Goal: Task Accomplishment & Management: Complete application form

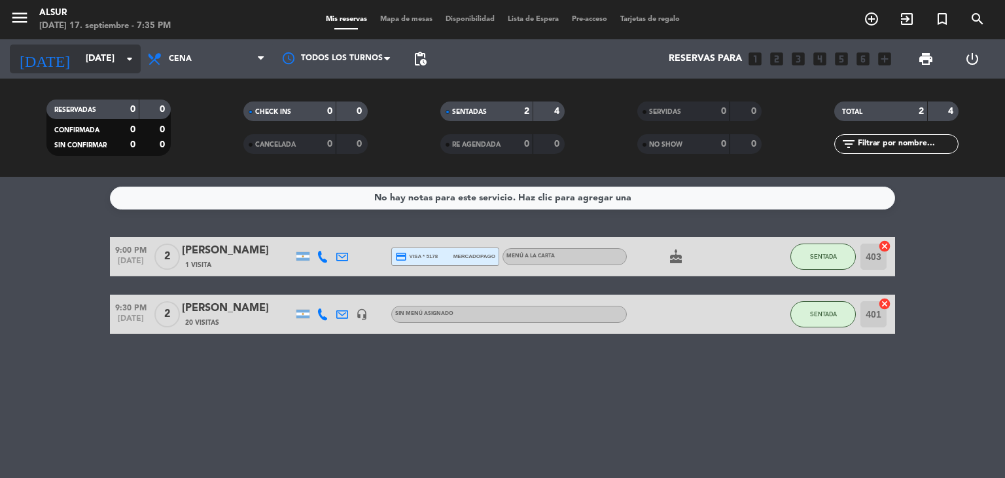
click at [121, 71] on div "[DATE] [DATE] arrow_drop_down" at bounding box center [75, 58] width 131 height 29
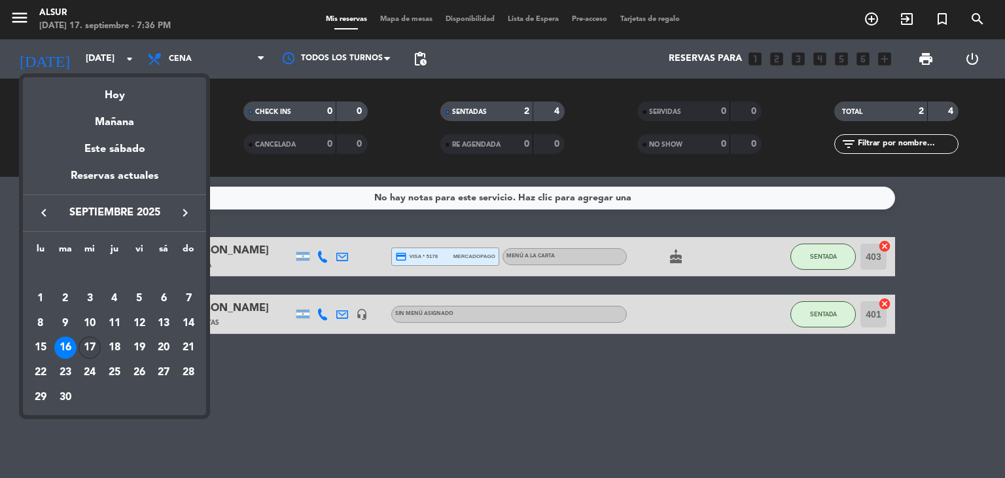
click at [88, 340] on div "17" at bounding box center [90, 347] width 22 height 22
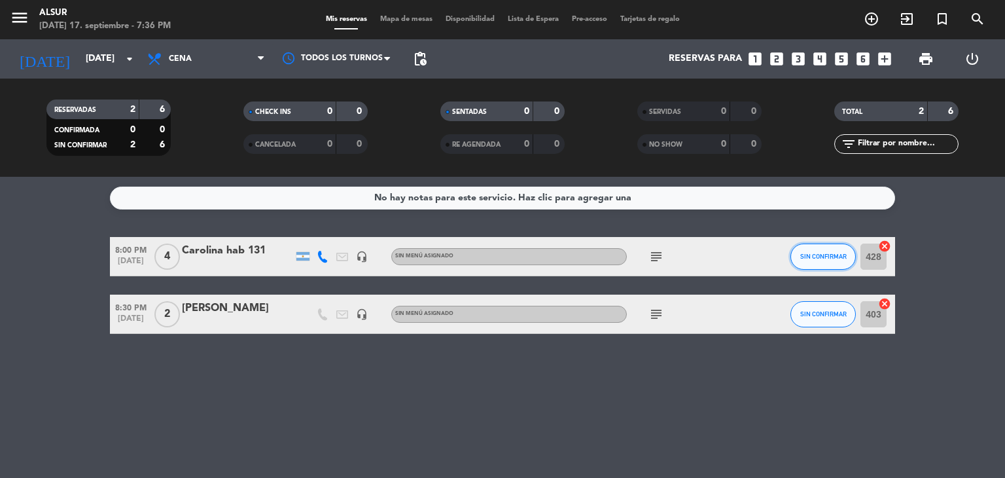
click at [829, 253] on span "SIN CONFIRMAR" at bounding box center [823, 256] width 46 height 7
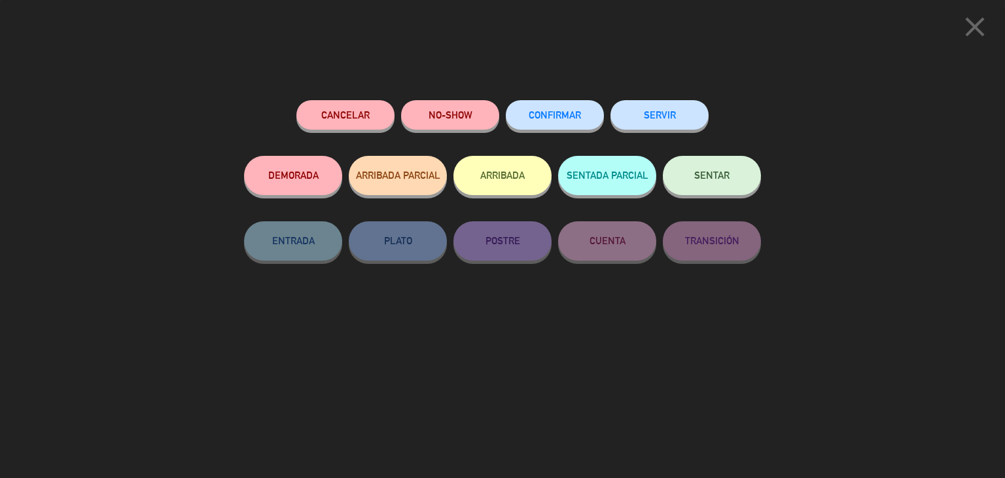
click at [707, 176] on span "SENTAR" at bounding box center [711, 174] width 35 height 11
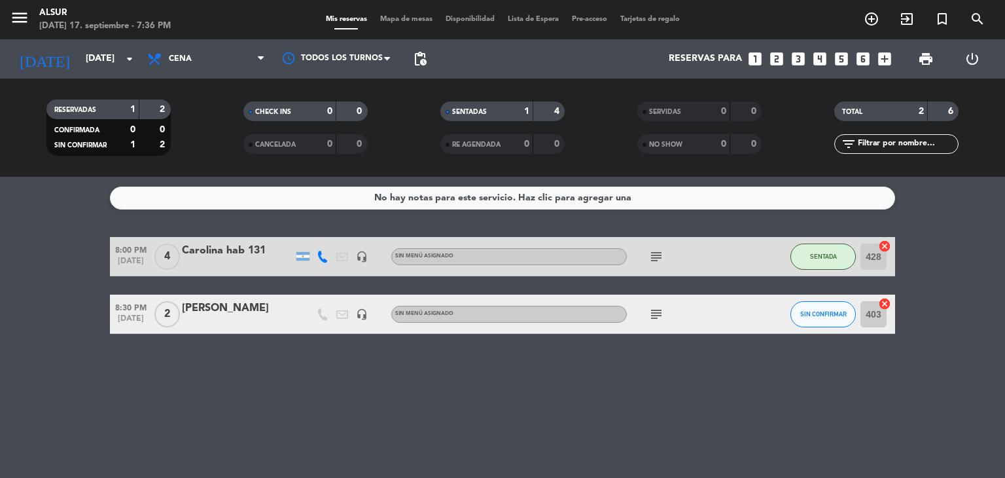
click at [662, 307] on icon "subject" at bounding box center [656, 314] width 16 height 16
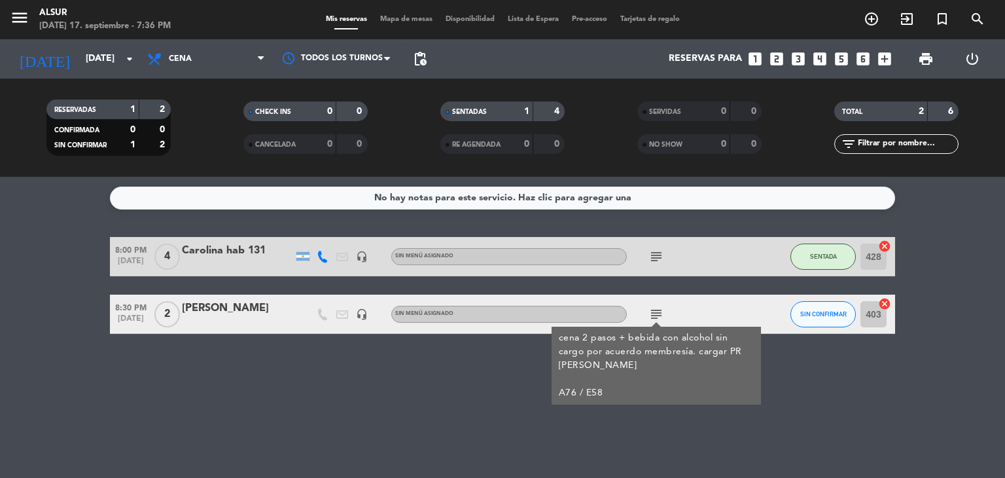
click at [245, 396] on div "No hay notas para este servicio. Haz clic para agregar una 8:00 PM [DATE] 4 Car…" at bounding box center [502, 327] width 1005 height 301
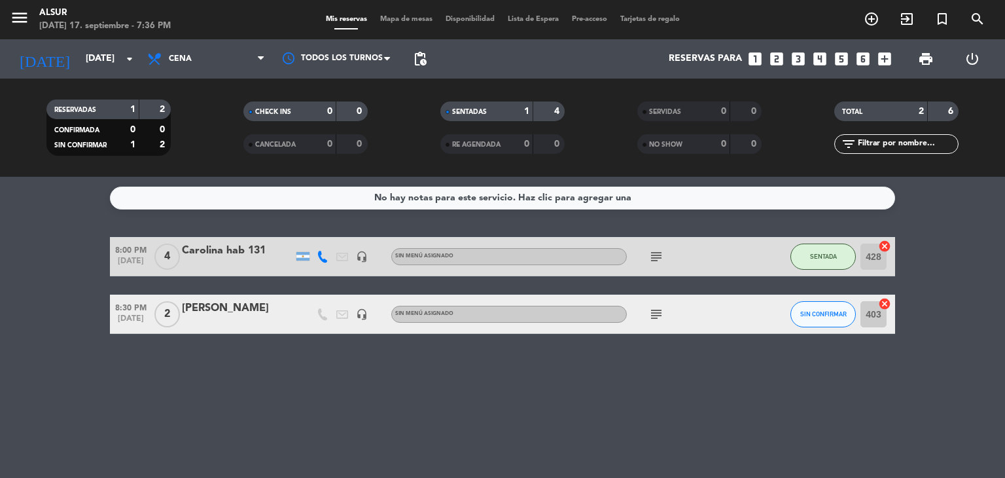
click at [649, 313] on icon "subject" at bounding box center [656, 314] width 16 height 16
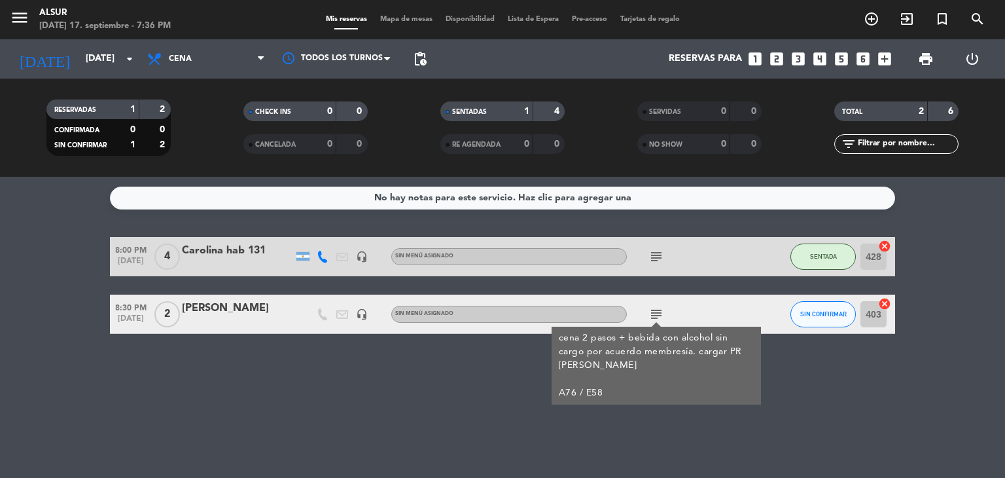
click at [489, 409] on div "No hay notas para este servicio. Haz clic para agregar una 8:00 PM [DATE] 4 Car…" at bounding box center [502, 327] width 1005 height 301
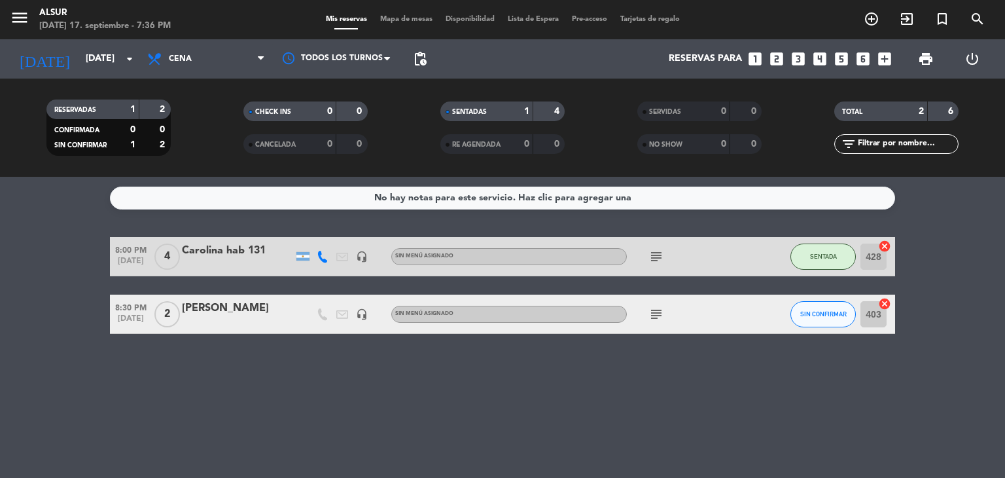
click at [654, 260] on icon "subject" at bounding box center [656, 257] width 16 height 16
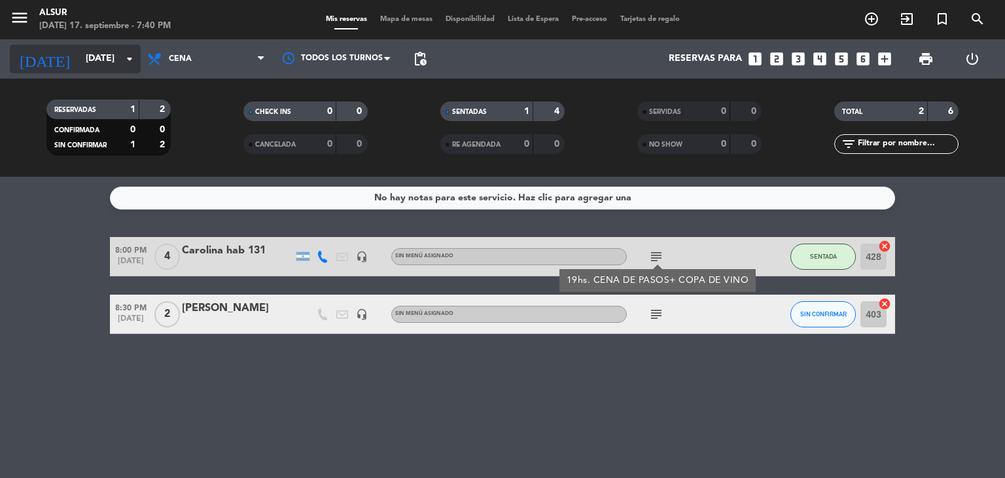
click at [79, 64] on input "[DATE]" at bounding box center [141, 59] width 124 height 24
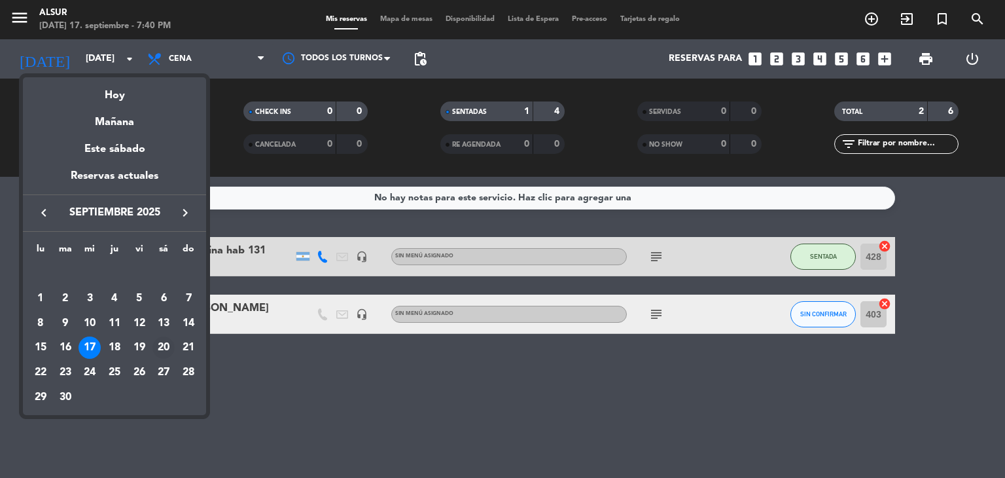
click at [162, 355] on div "20" at bounding box center [163, 347] width 22 height 22
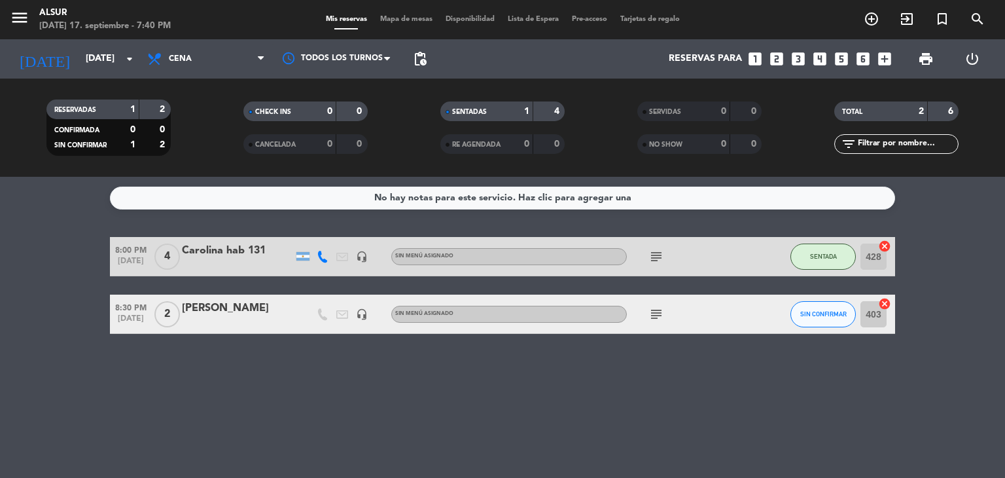
type input "[DATE]"
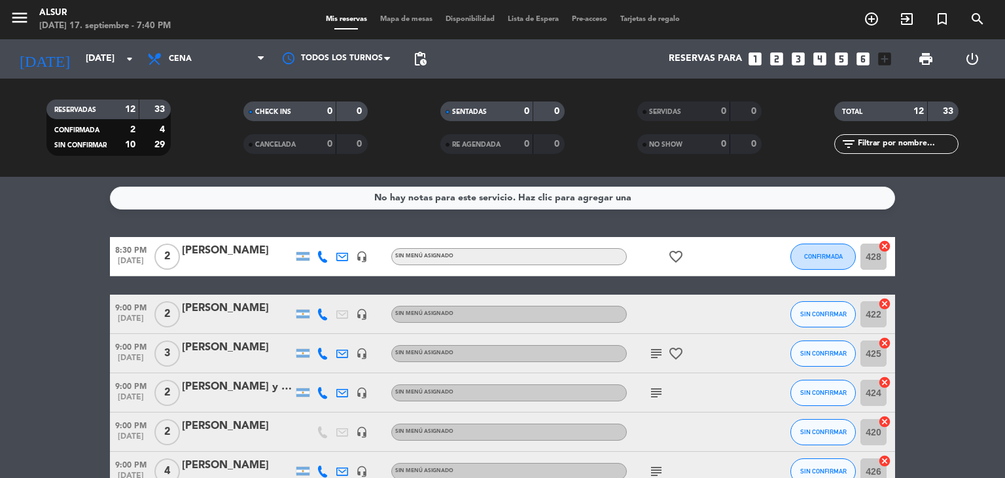
click at [867, 58] on icon "looks_6" at bounding box center [862, 58] width 17 height 17
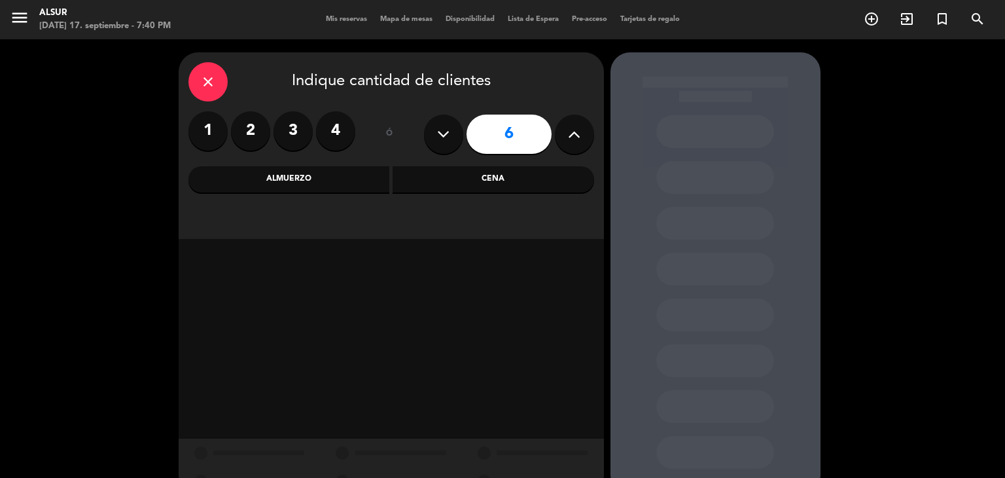
click at [457, 184] on div "Cena" at bounding box center [493, 179] width 201 height 26
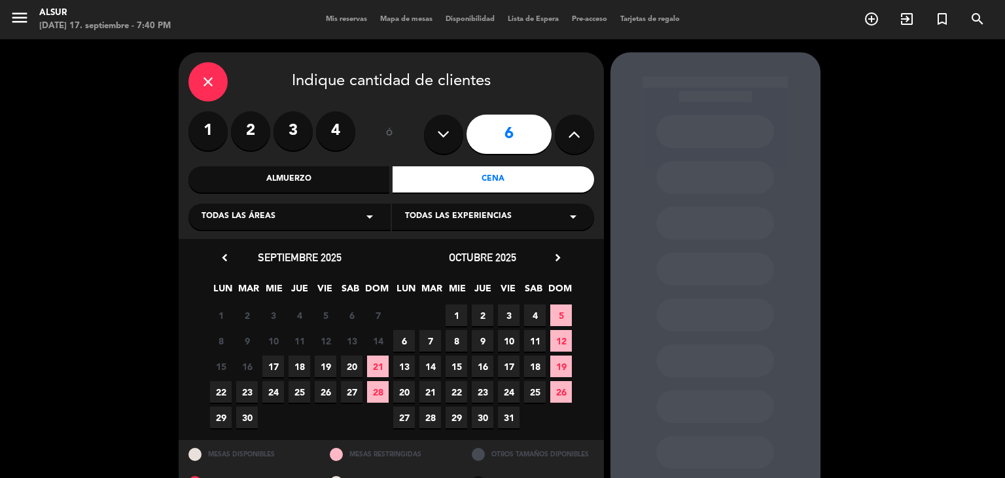
click at [347, 368] on span "20" at bounding box center [352, 366] width 22 height 22
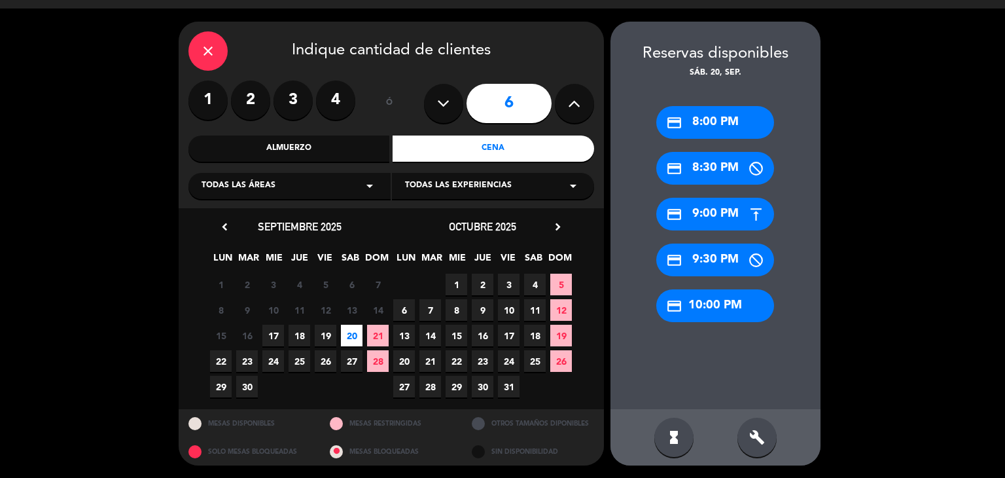
click at [678, 216] on icon "credit_card" at bounding box center [674, 214] width 16 height 16
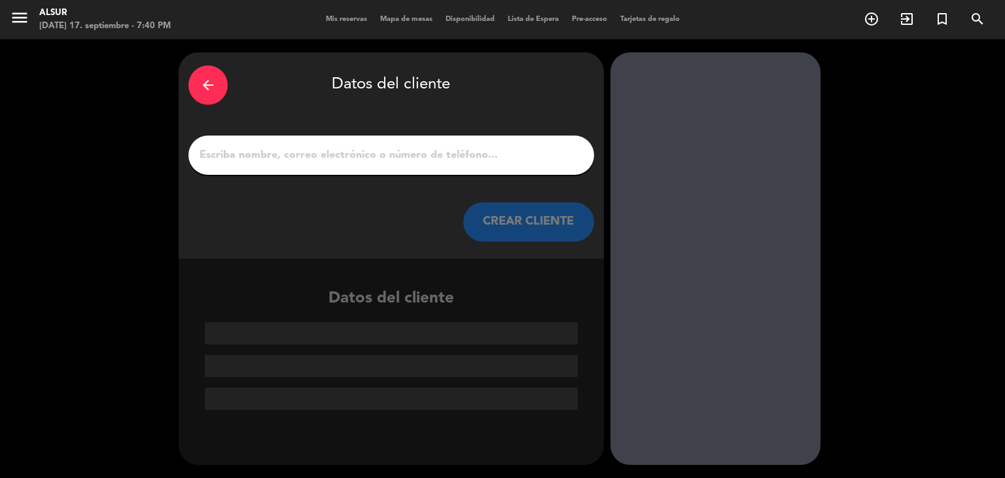
click at [463, 158] on input "1" at bounding box center [391, 155] width 386 height 18
paste input "[PERSON_NAME]"
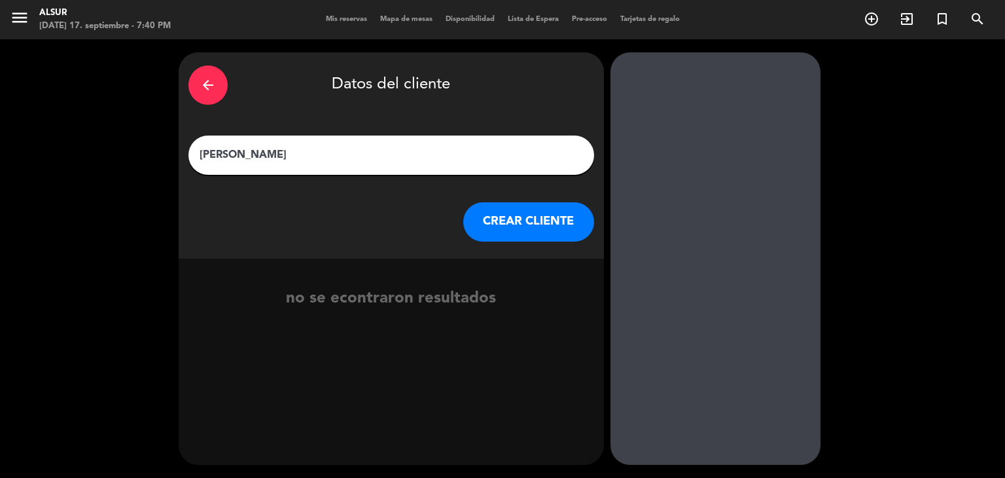
type input "[PERSON_NAME]"
click at [523, 226] on button "CREAR CLIENTE" at bounding box center [528, 221] width 131 height 39
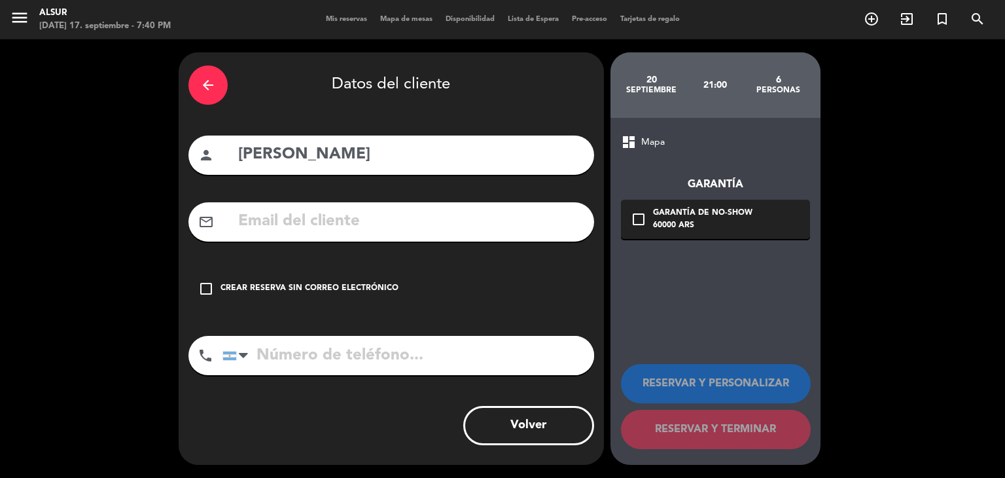
click at [408, 290] on div "check_box_outline_blank Crear reserva sin correo electrónico" at bounding box center [391, 288] width 406 height 39
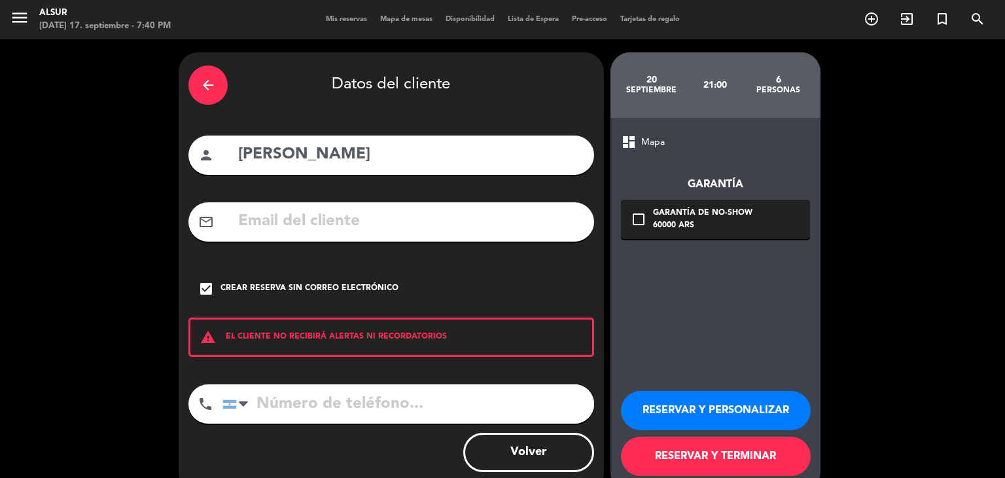
click at [348, 402] on input "tel" at bounding box center [408, 403] width 372 height 39
paste input "[PHONE_NUMBER]"
type input "[PHONE_NUMBER]"
click at [693, 459] on button "RESERVAR Y TERMINAR" at bounding box center [716, 455] width 190 height 39
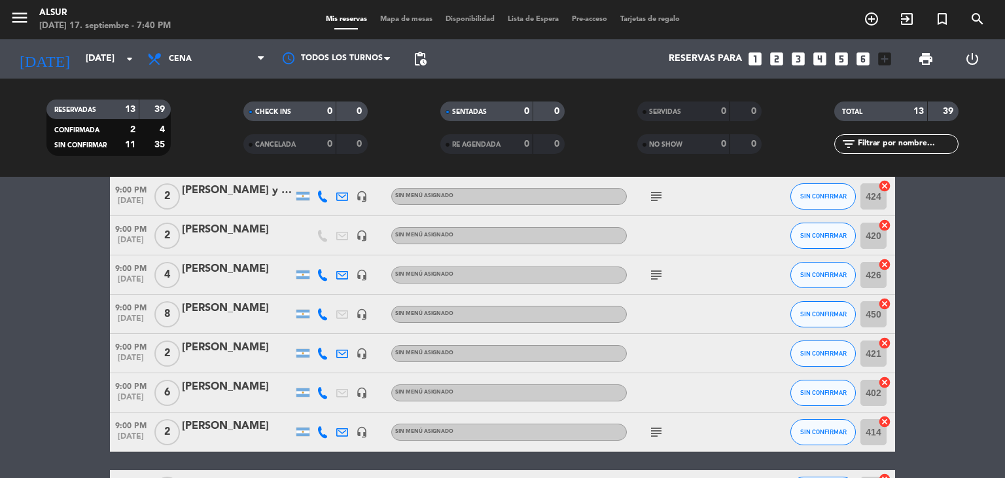
scroll to position [372, 0]
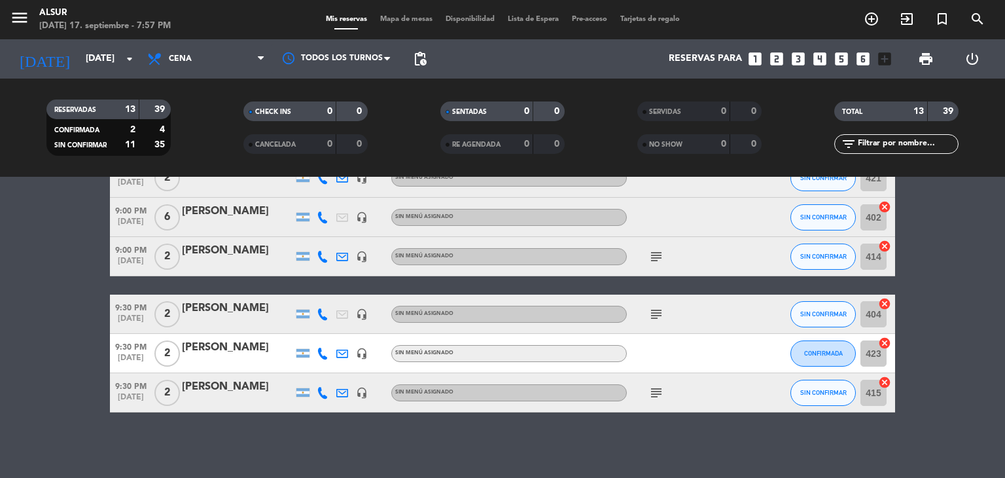
click at [112, 77] on div "[DATE] [DATE] arrow_drop_down" at bounding box center [75, 58] width 131 height 39
click at [111, 63] on input "[DATE]" at bounding box center [141, 59] width 124 height 24
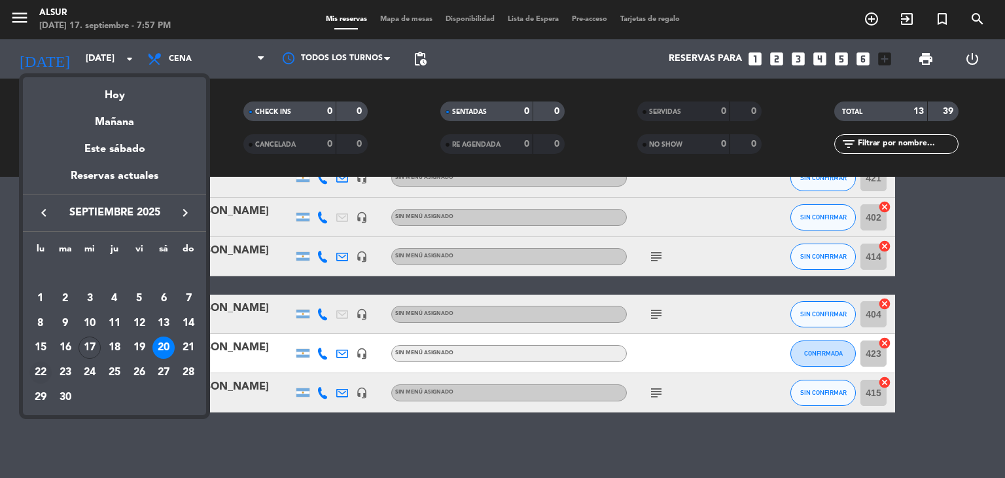
click at [34, 371] on div "22" at bounding box center [40, 372] width 22 height 22
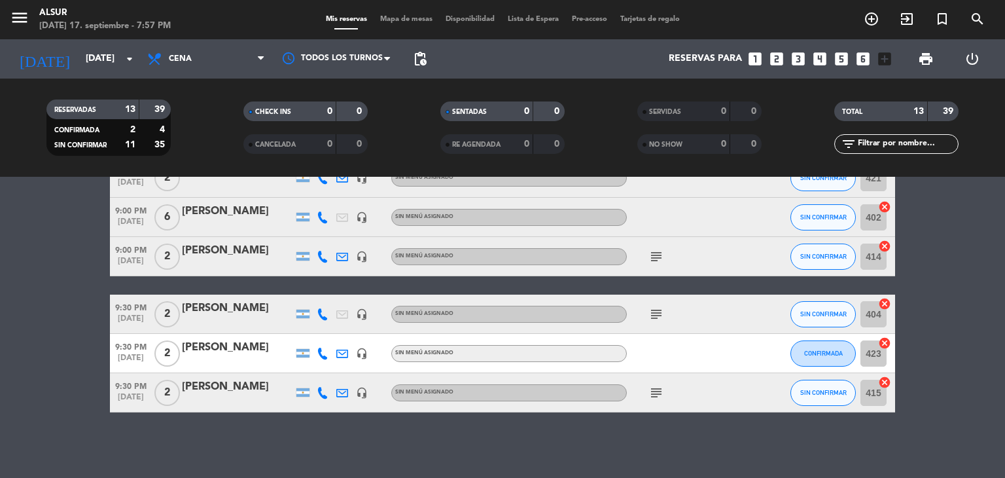
type input "[DATE]"
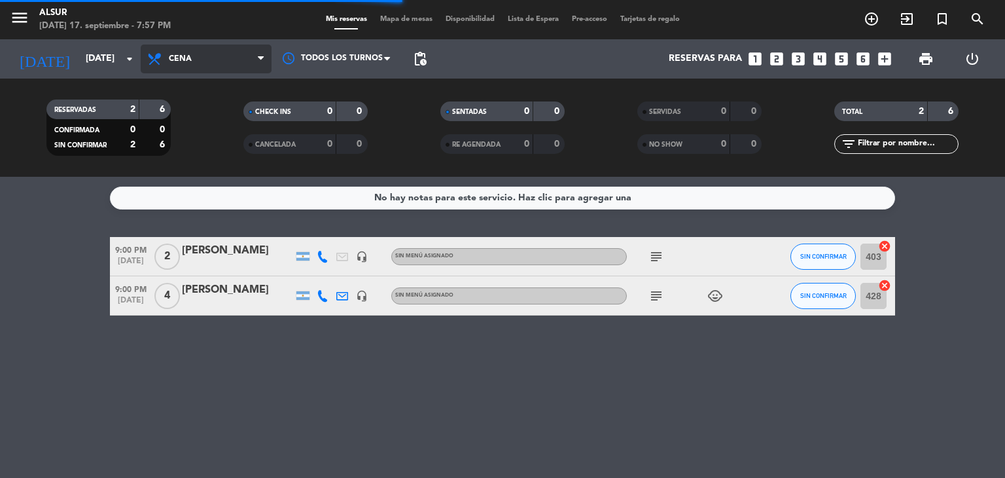
scroll to position [0, 0]
click at [186, 58] on span "Cena" at bounding box center [180, 58] width 23 height 9
click at [212, 124] on div "menu Alsur [DATE] 17. septiembre - 7:57 PM Mis reservas Mapa de mesas Disponibi…" at bounding box center [502, 88] width 1005 height 177
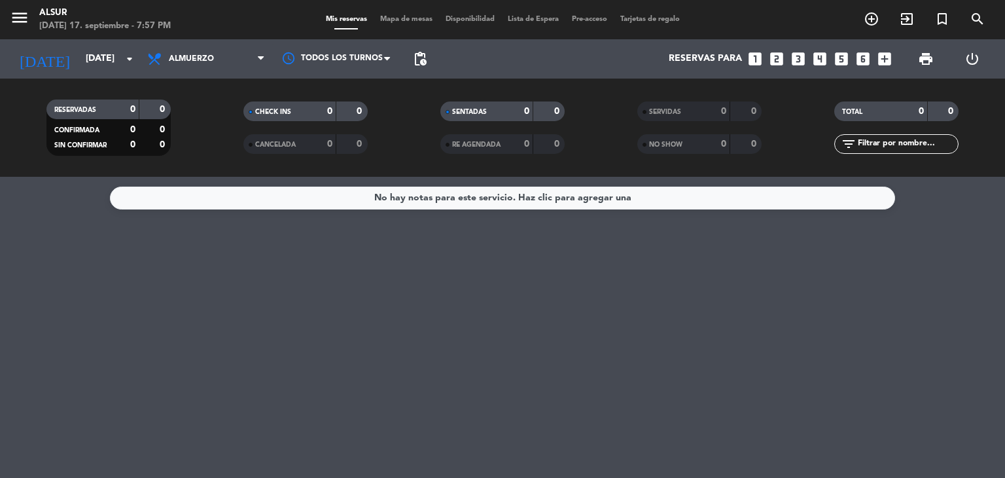
click at [779, 61] on icon "looks_two" at bounding box center [776, 58] width 17 height 17
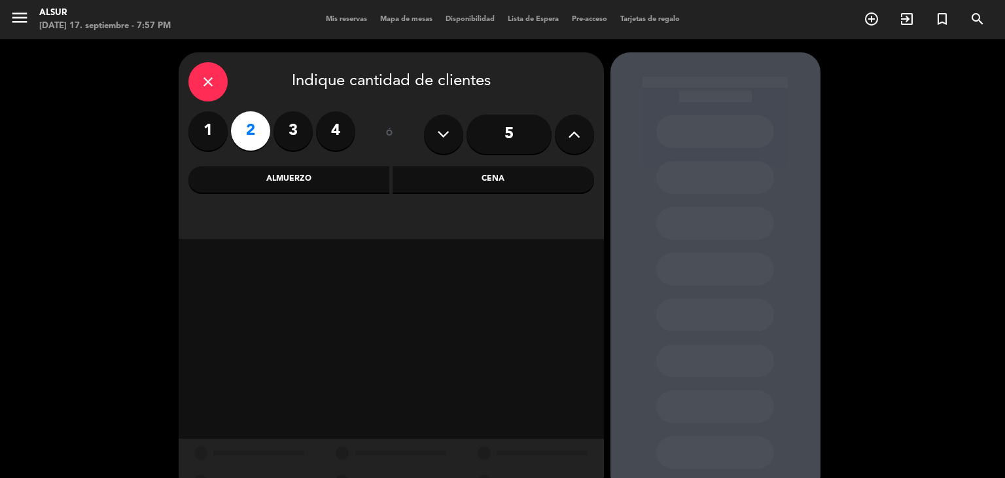
click at [392, 185] on div "Almuerzo Cena" at bounding box center [391, 179] width 406 height 26
click at [367, 182] on div "Almuerzo" at bounding box center [288, 179] width 201 height 26
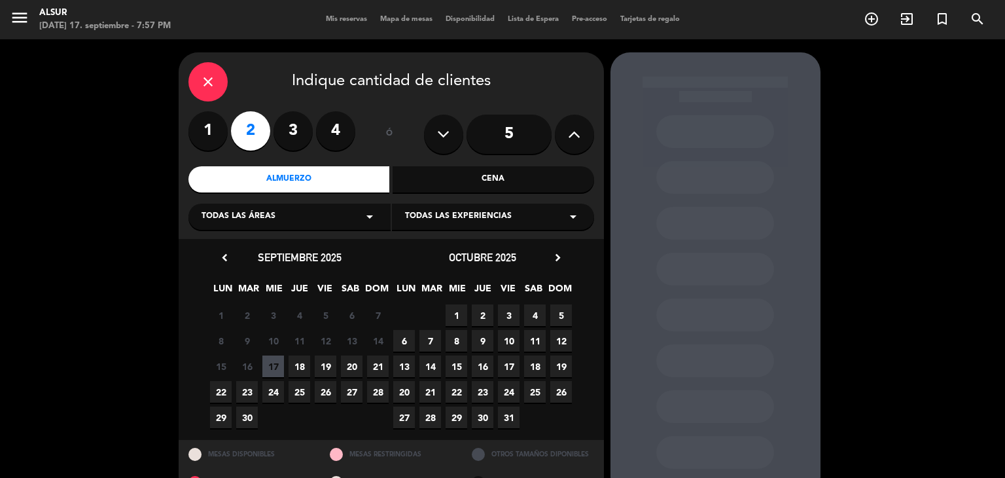
click at [228, 393] on span "22" at bounding box center [221, 392] width 22 height 22
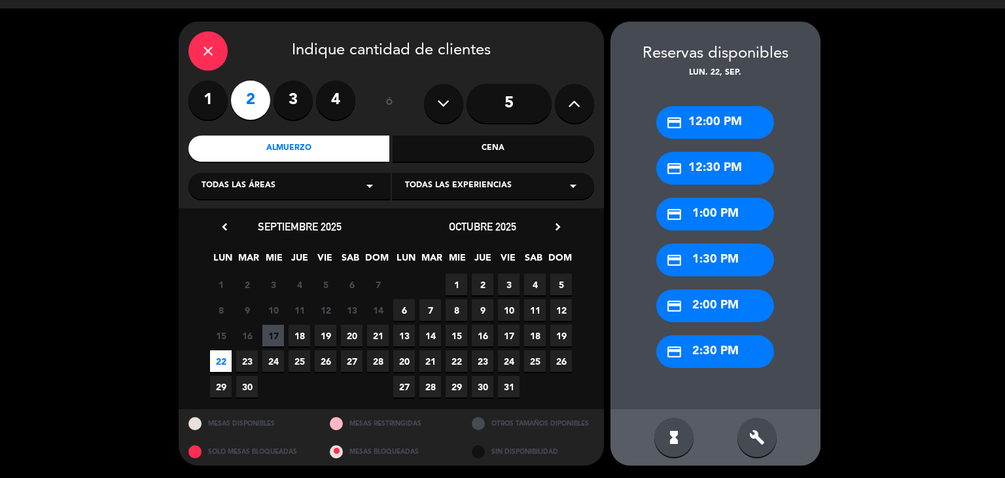
click at [703, 108] on div "credit_card 12:00 PM" at bounding box center [715, 122] width 118 height 33
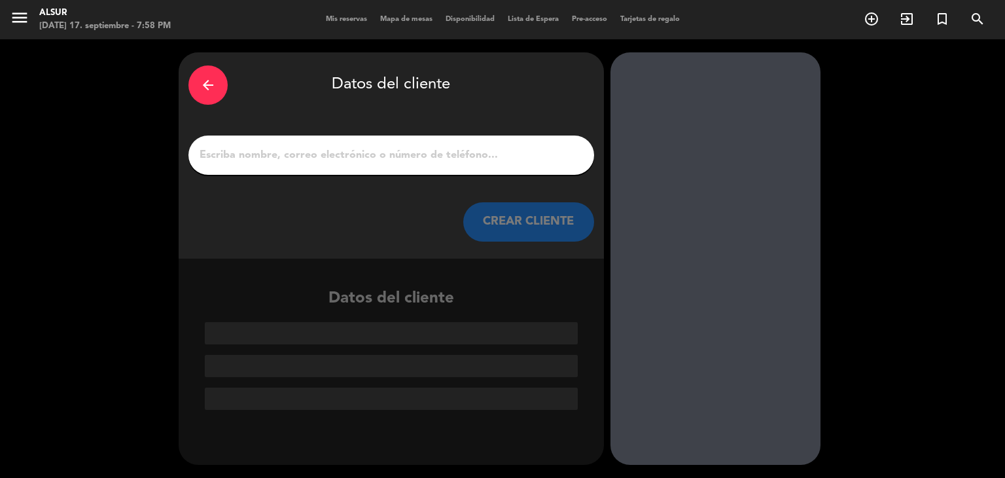
click at [533, 173] on div at bounding box center [391, 154] width 406 height 39
click at [530, 166] on div at bounding box center [391, 154] width 406 height 39
click at [531, 160] on input "1" at bounding box center [391, 155] width 386 height 18
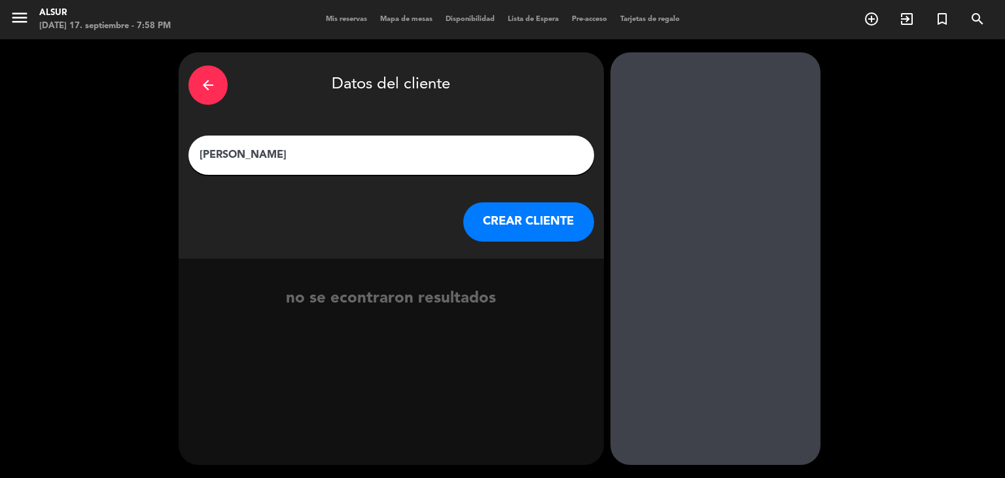
type input "[PERSON_NAME]"
click at [550, 229] on button "CREAR CLIENTE" at bounding box center [528, 221] width 131 height 39
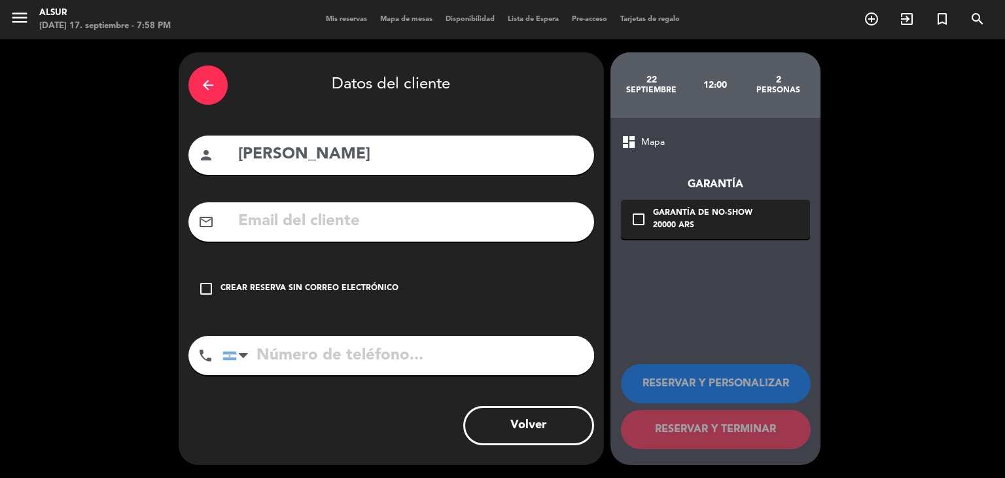
click at [389, 286] on div "Crear reserva sin correo electrónico" at bounding box center [309, 288] width 178 height 13
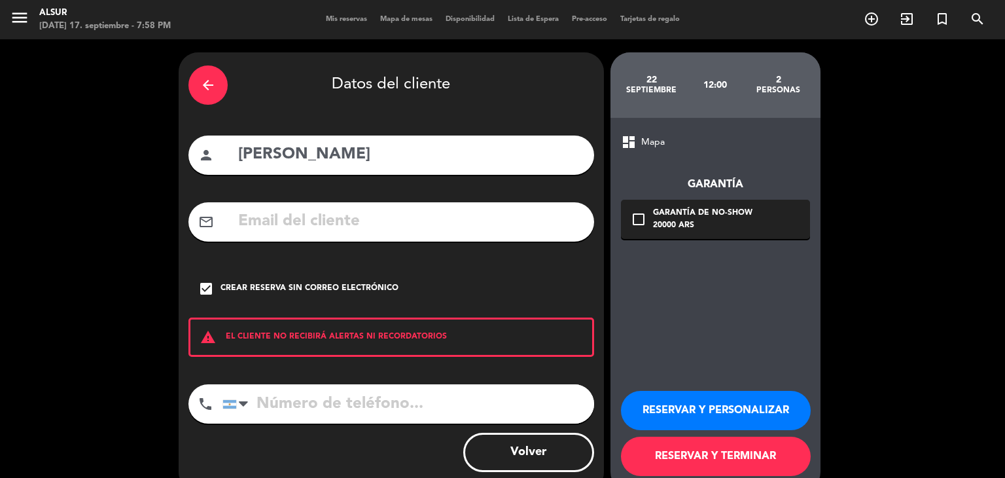
click at [390, 404] on input "tel" at bounding box center [408, 403] width 372 height 39
paste input "[PHONE_NUMBER]"
type input "[PHONE_NUMBER]"
drag, startPoint x: 722, startPoint y: 396, endPoint x: 725, endPoint y: 389, distance: 7.0
click at [725, 396] on button "RESERVAR Y PERSONALIZAR" at bounding box center [716, 410] width 190 height 39
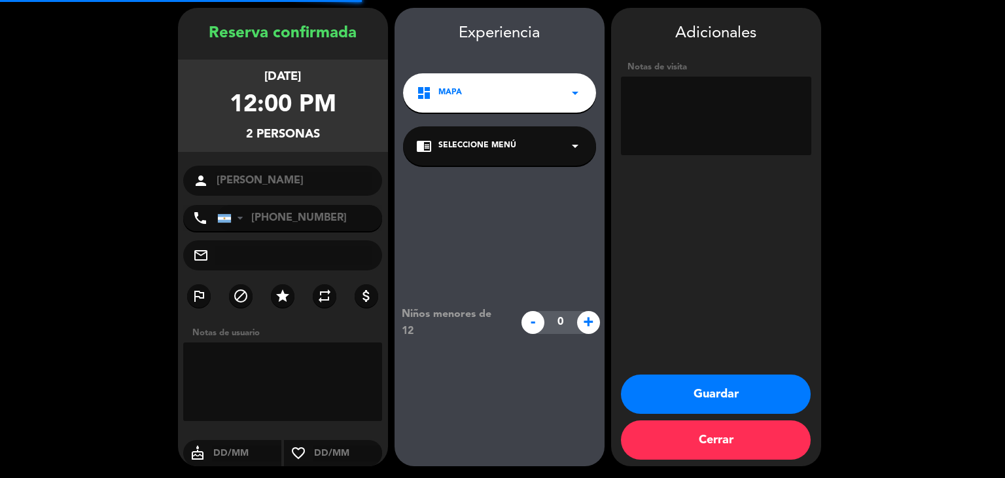
scroll to position [45, 0]
click at [678, 135] on textarea at bounding box center [716, 115] width 190 height 79
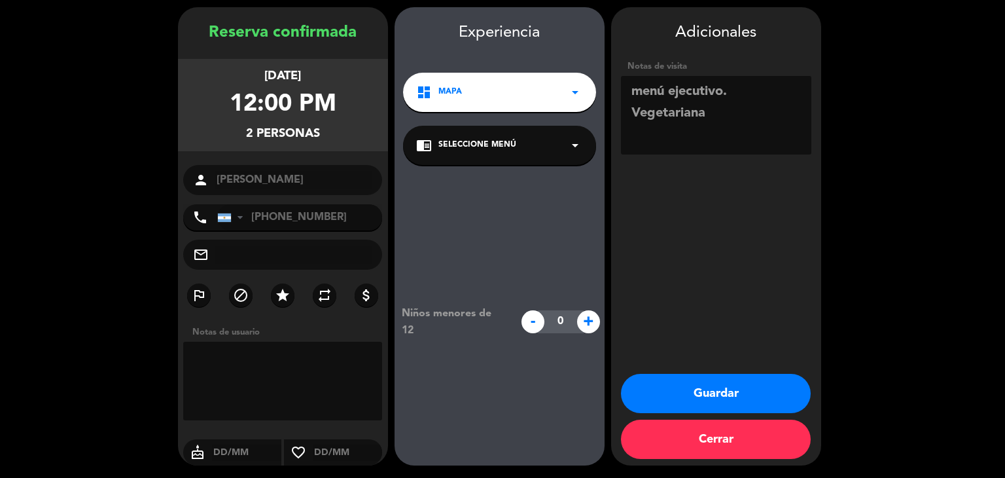
type textarea "menú ejecutivo. Vegetariana"
click at [724, 386] on button "Guardar" at bounding box center [716, 393] width 190 height 39
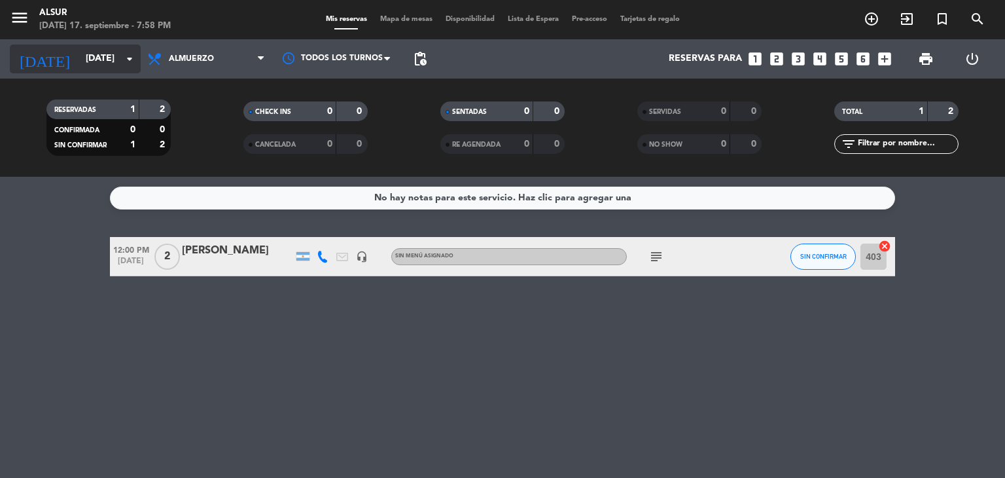
click at [110, 67] on input "[DATE]" at bounding box center [141, 59] width 124 height 24
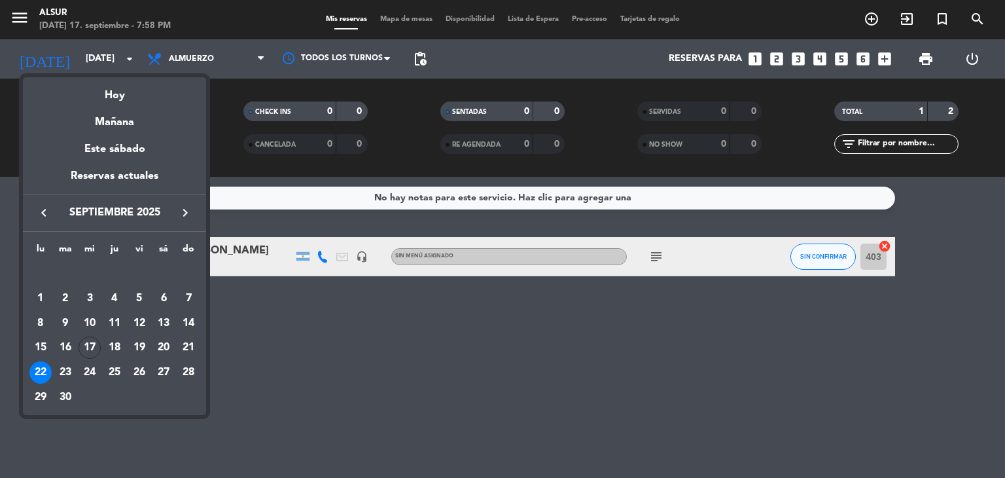
click at [86, 349] on div "17" at bounding box center [90, 347] width 22 height 22
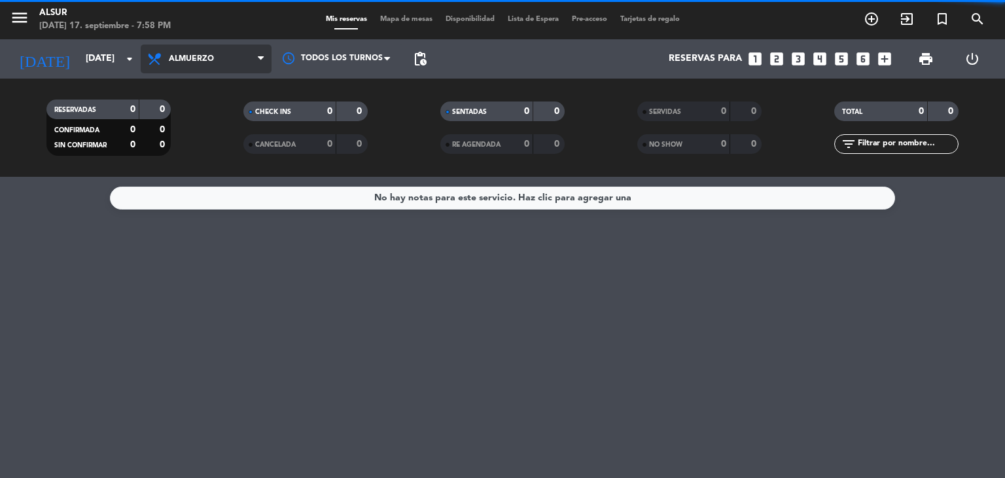
click at [211, 58] on span "Almuerzo" at bounding box center [191, 58] width 45 height 9
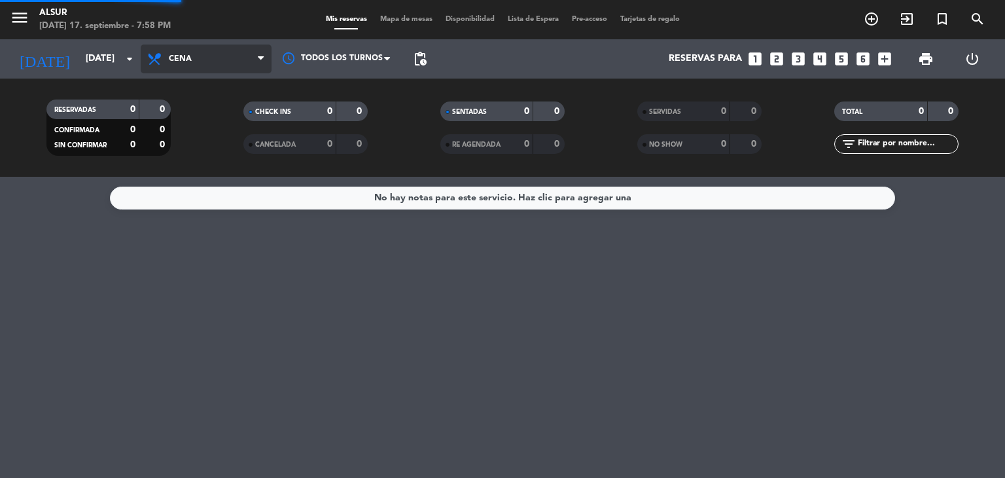
click at [211, 139] on div "menu Alsur [DATE] 17. septiembre - 7:58 PM Mis reservas Mapa de mesas Disponibi…" at bounding box center [502, 88] width 1005 height 177
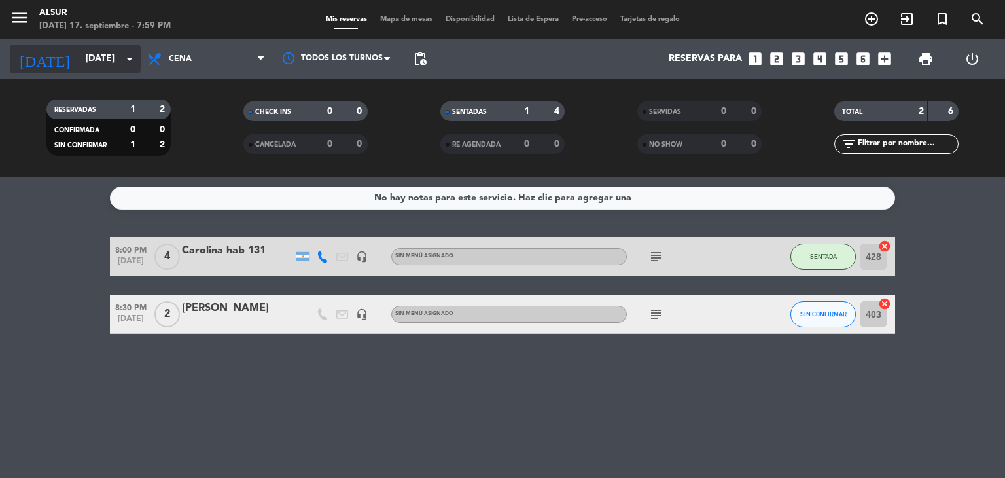
click at [97, 67] on input "[DATE]" at bounding box center [141, 59] width 124 height 24
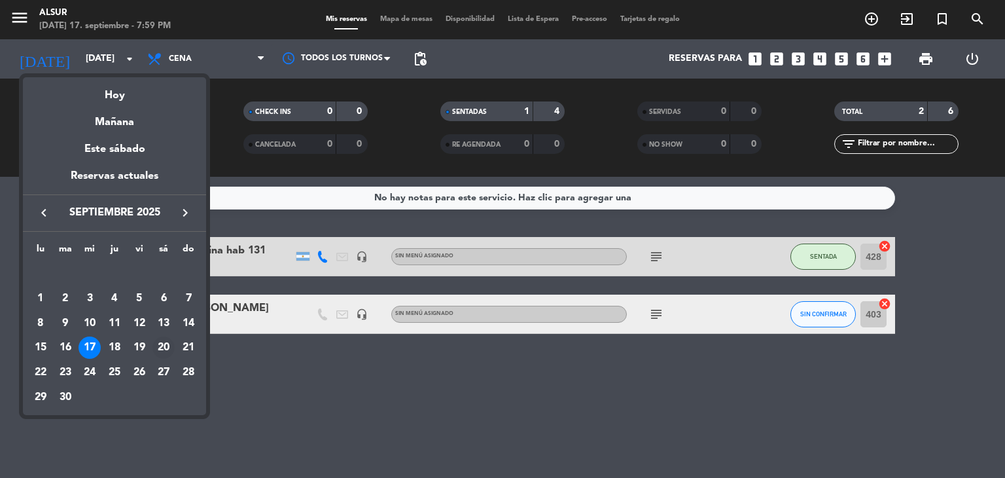
click at [159, 345] on div "20" at bounding box center [163, 347] width 22 height 22
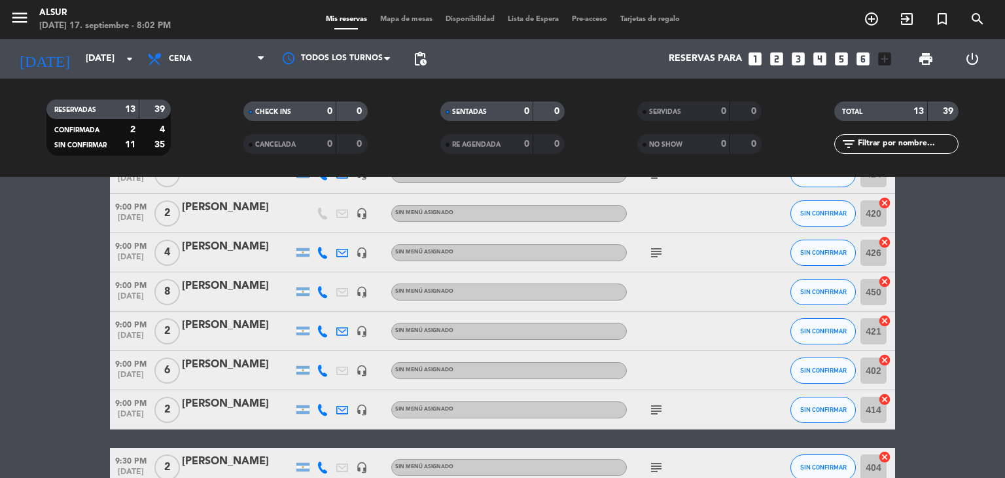
scroll to position [175, 0]
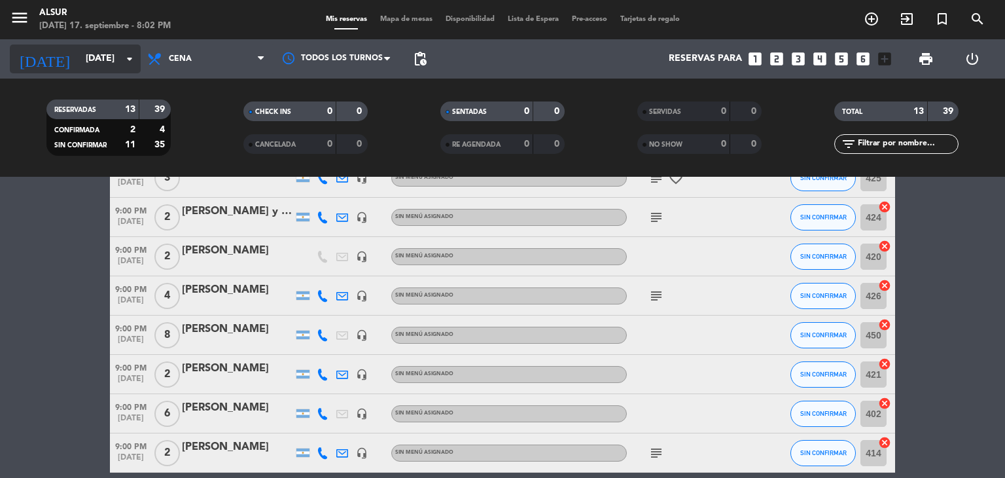
click at [107, 67] on input "[DATE]" at bounding box center [141, 59] width 124 height 24
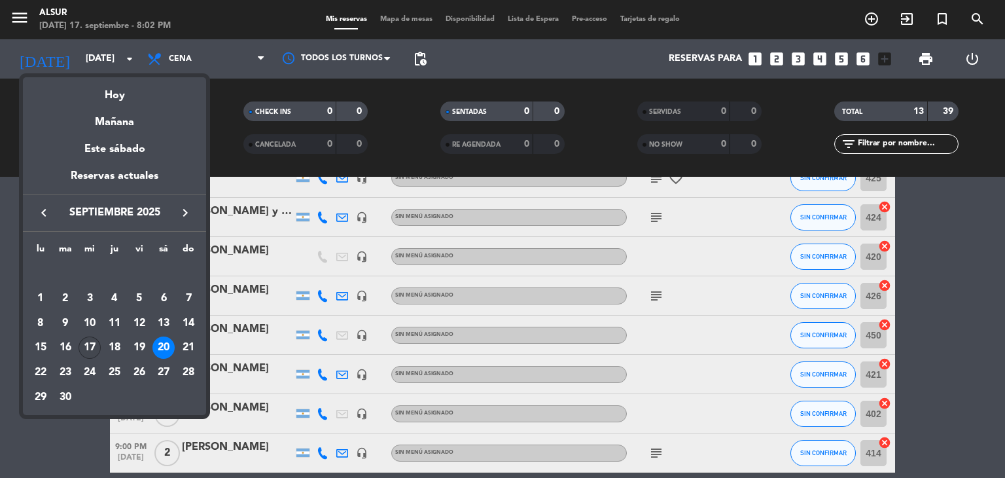
click at [86, 351] on div "17" at bounding box center [90, 347] width 22 height 22
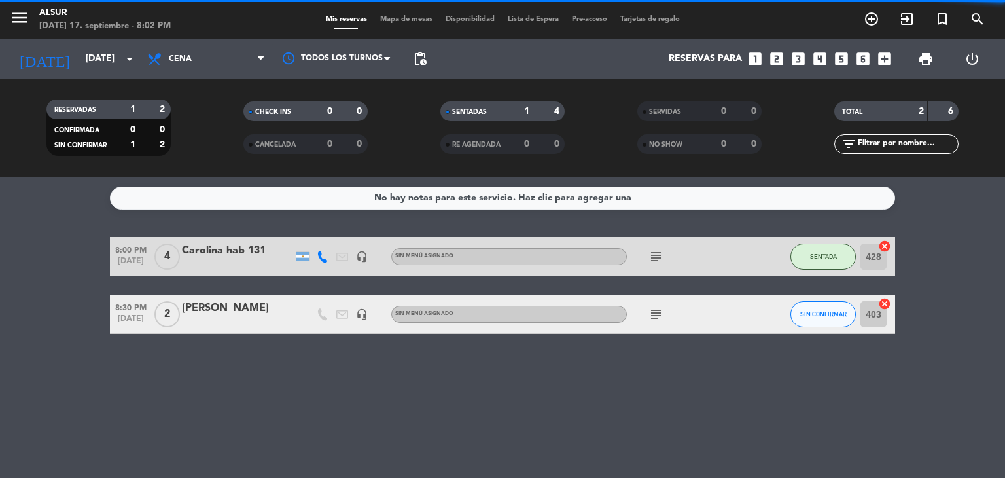
scroll to position [0, 0]
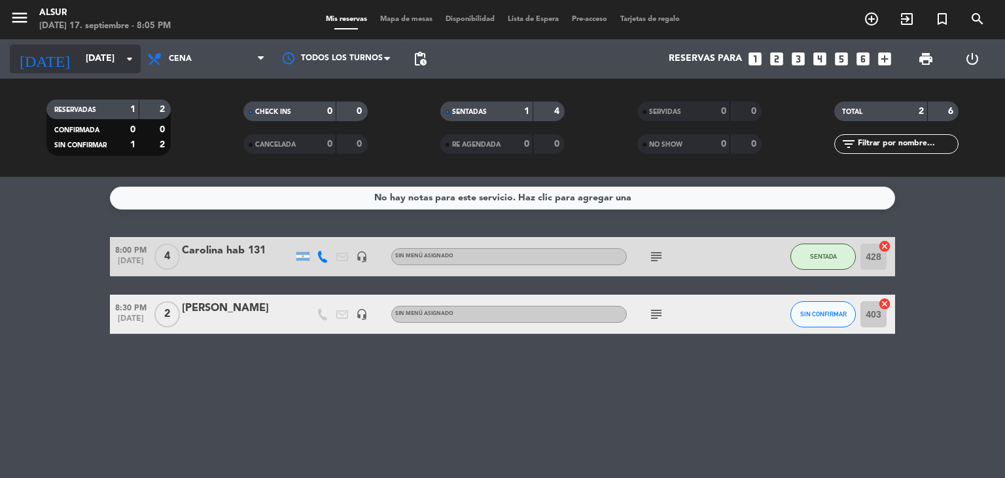
click at [129, 63] on icon "arrow_drop_down" at bounding box center [130, 59] width 16 height 16
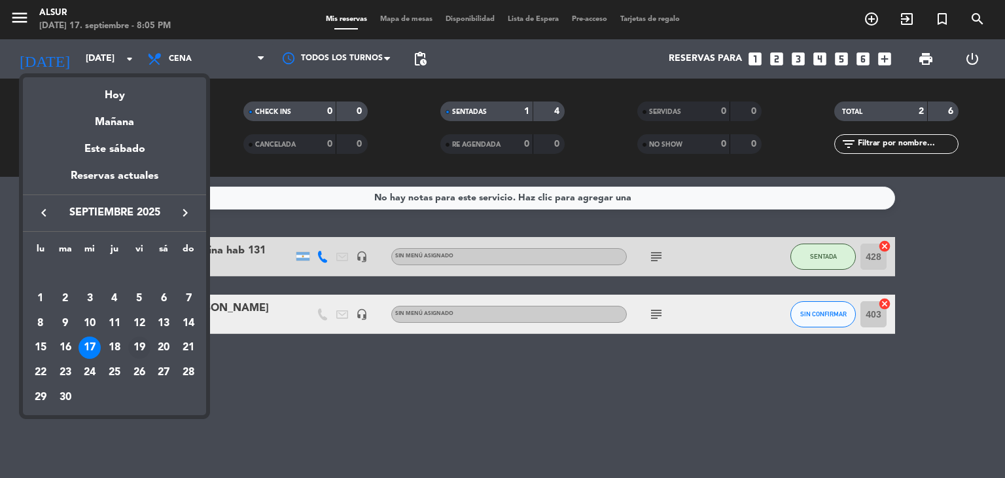
click at [147, 345] on div "19" at bounding box center [139, 347] width 22 height 22
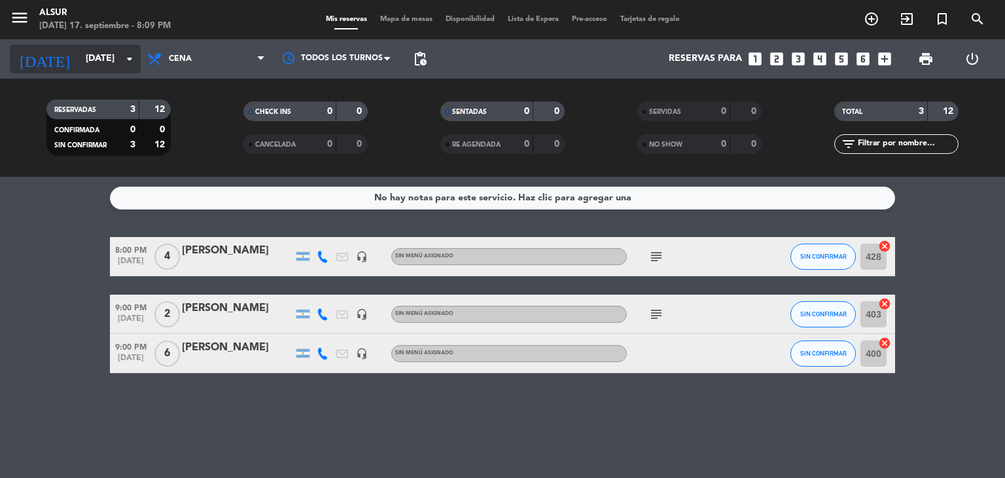
click at [129, 61] on icon "arrow_drop_down" at bounding box center [130, 59] width 16 height 16
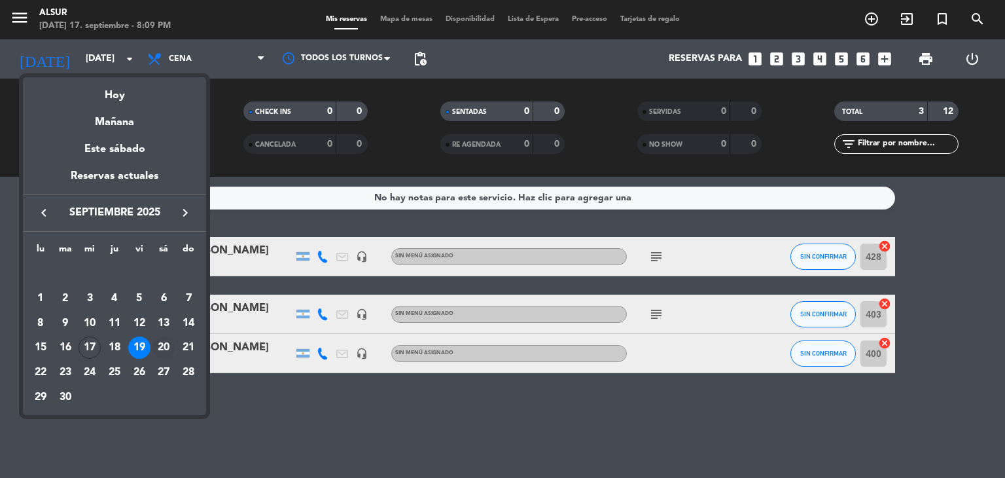
click at [164, 352] on div "20" at bounding box center [163, 347] width 22 height 22
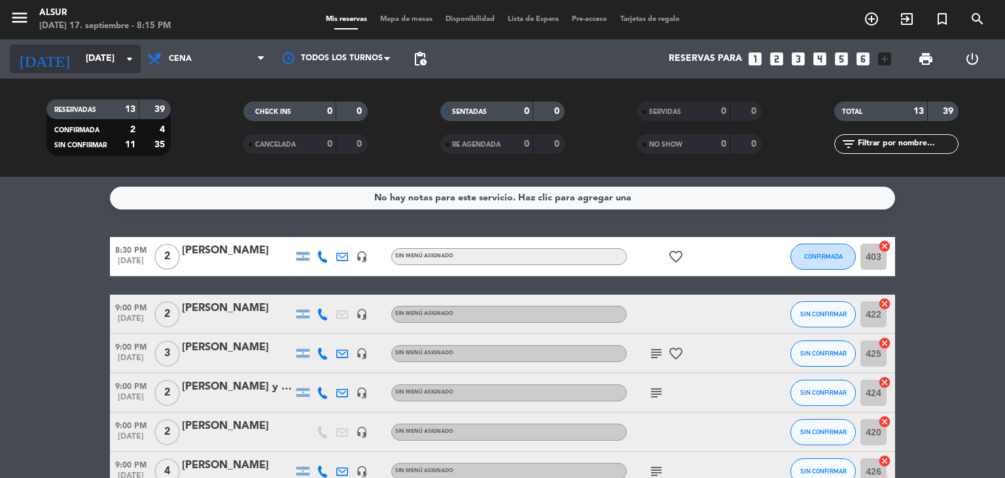
click at [92, 63] on input "[DATE]" at bounding box center [141, 59] width 124 height 24
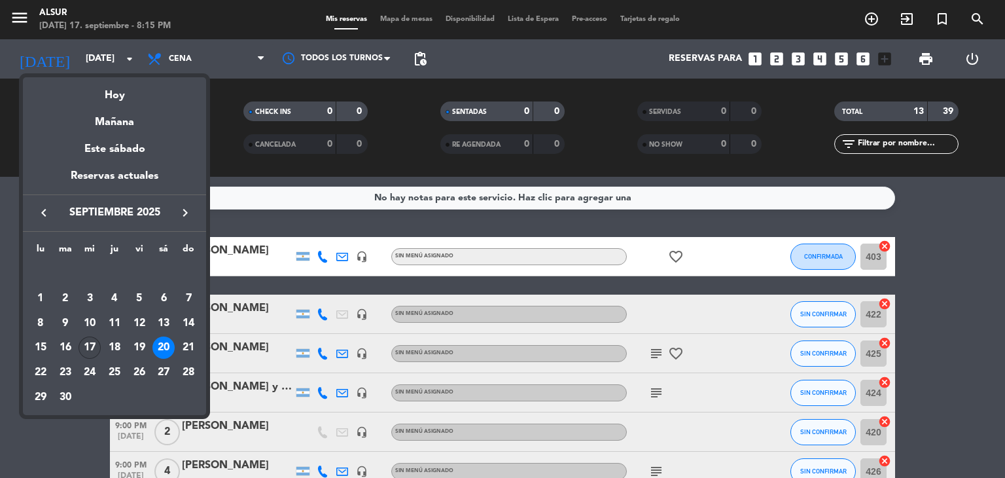
click at [88, 351] on div "17" at bounding box center [90, 347] width 22 height 22
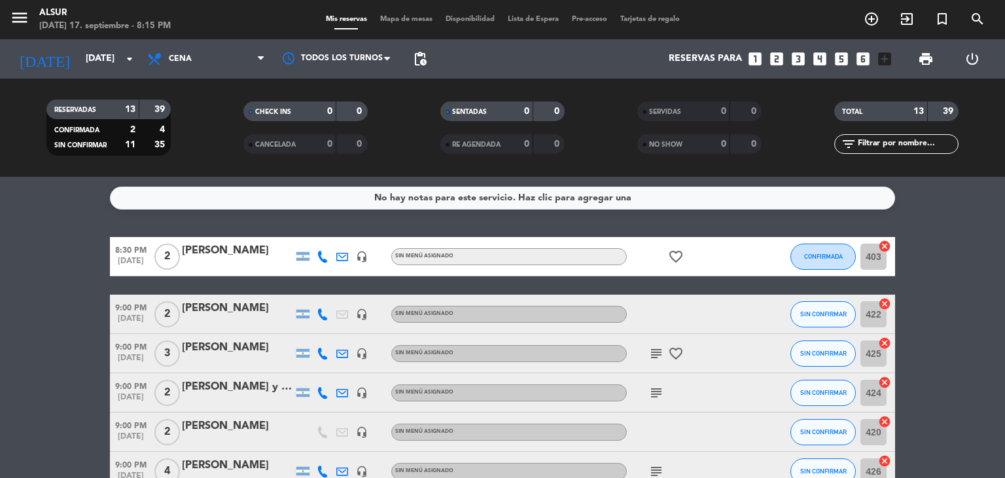
type input "[DATE]"
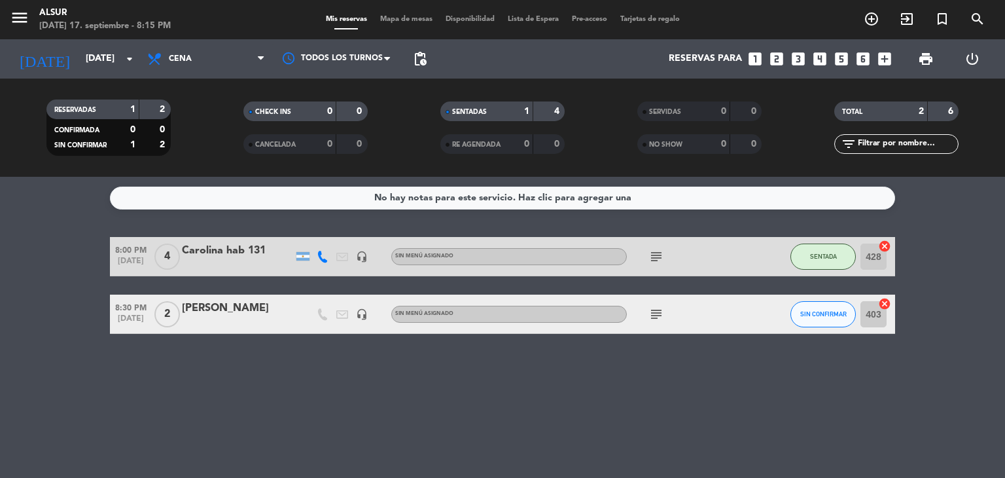
click at [777, 62] on icon "looks_two" at bounding box center [776, 58] width 17 height 17
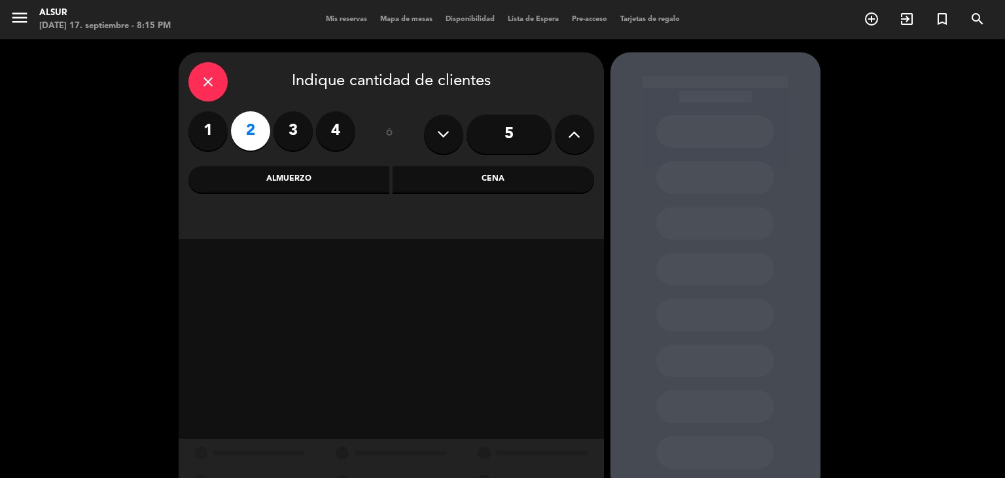
click at [429, 183] on div "Cena" at bounding box center [493, 179] width 201 height 26
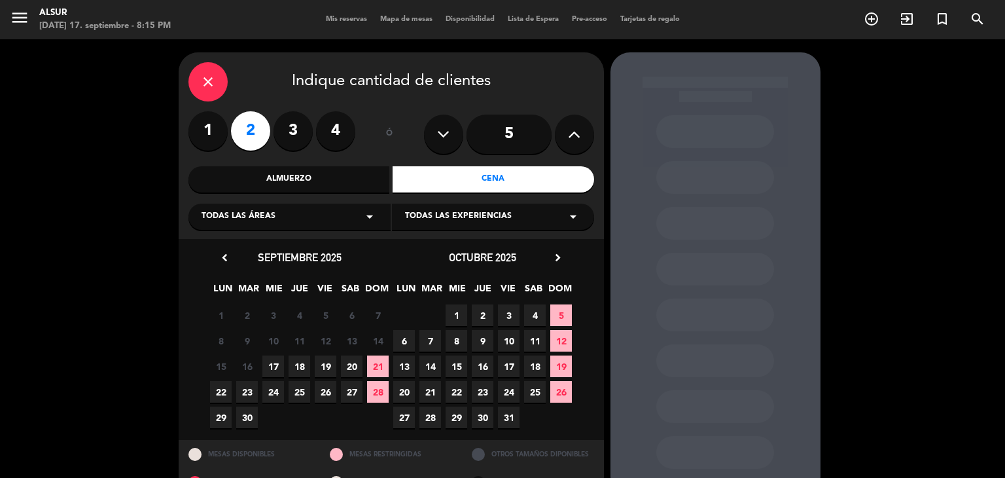
click at [272, 364] on span "17" at bounding box center [273, 366] width 22 height 22
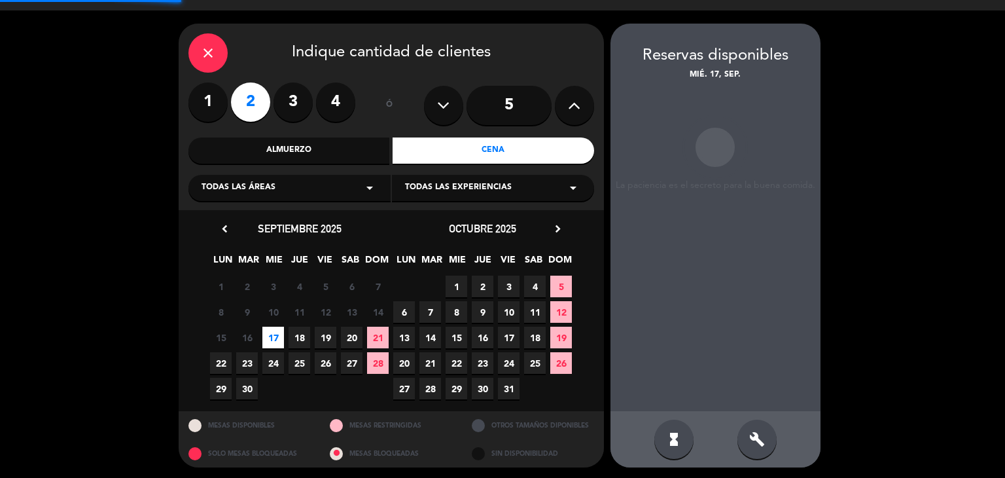
scroll to position [31, 0]
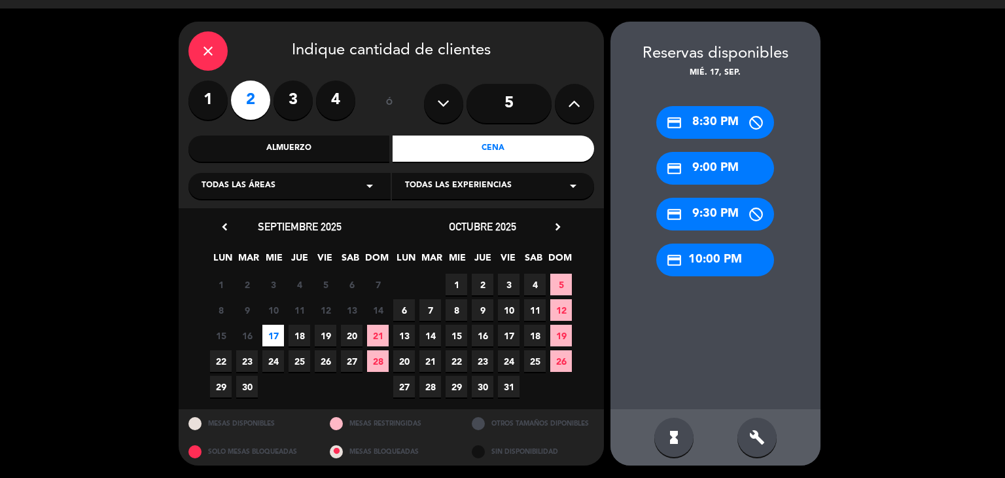
click at [701, 213] on div "credit_card 9:30 PM" at bounding box center [715, 214] width 118 height 33
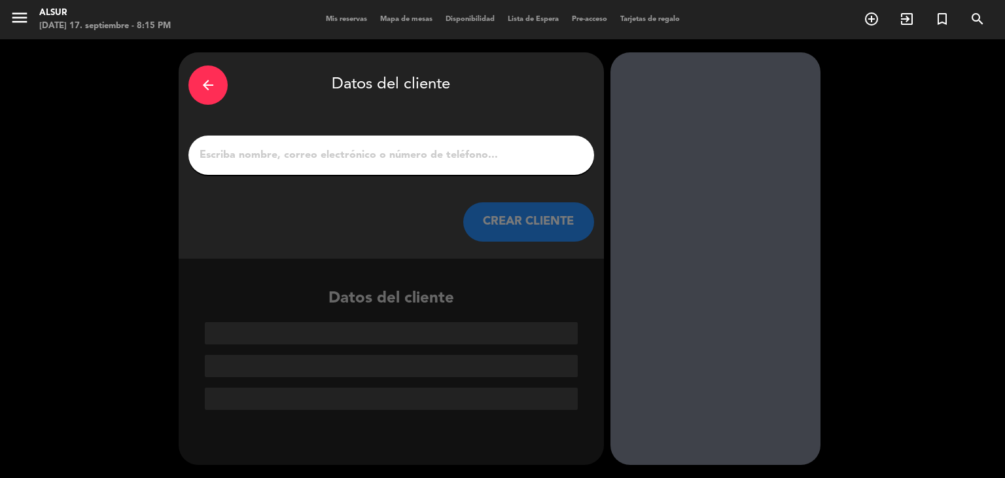
click at [345, 146] on input "1" at bounding box center [391, 155] width 386 height 18
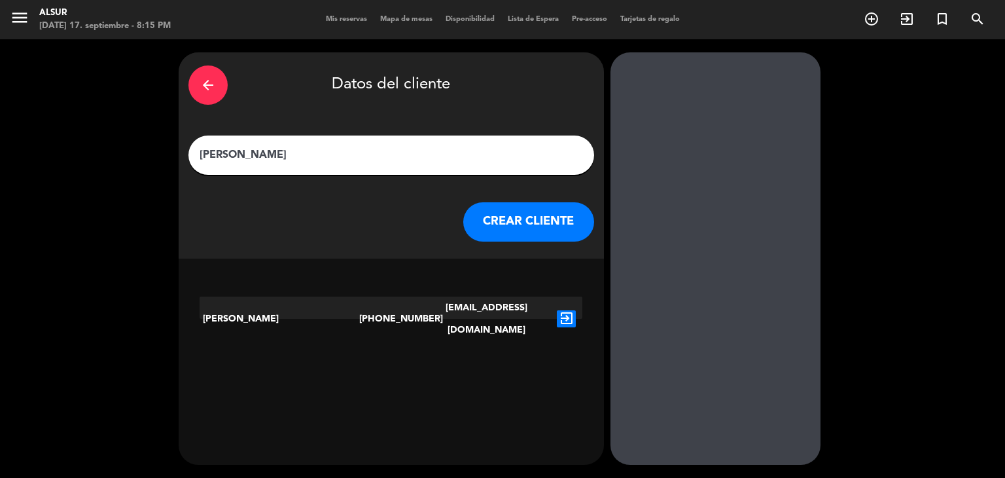
type input "[PERSON_NAME]"
click at [563, 310] on icon "exit_to_app" at bounding box center [566, 318] width 19 height 17
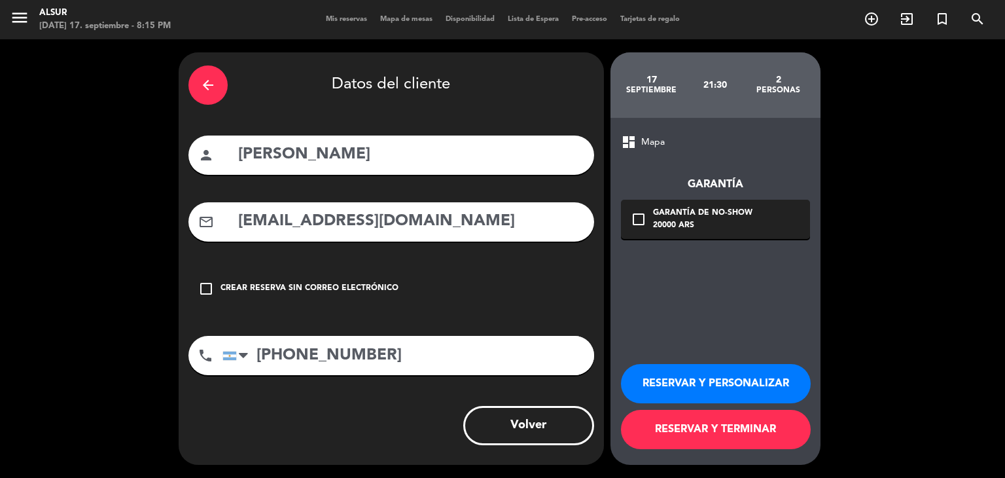
click at [678, 426] on button "RESERVAR Y TERMINAR" at bounding box center [716, 429] width 190 height 39
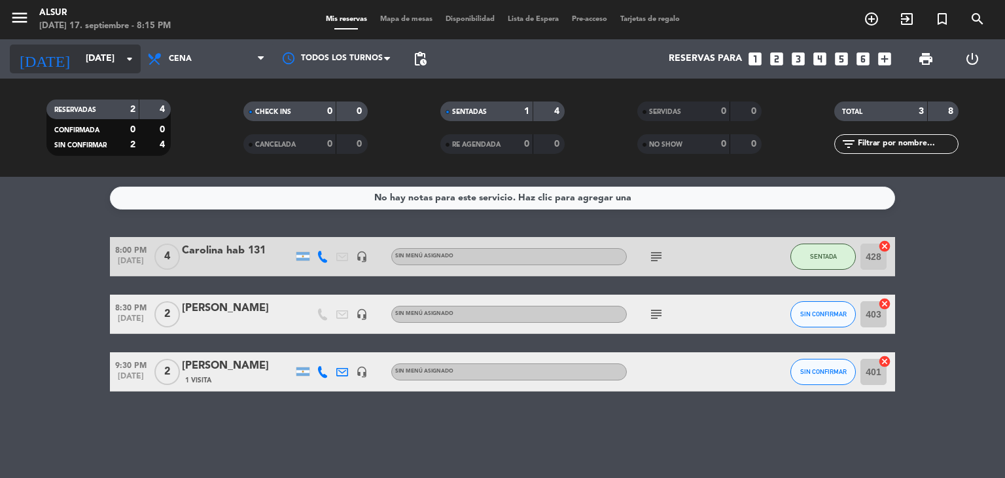
click at [79, 54] on input "[DATE]" at bounding box center [141, 59] width 124 height 24
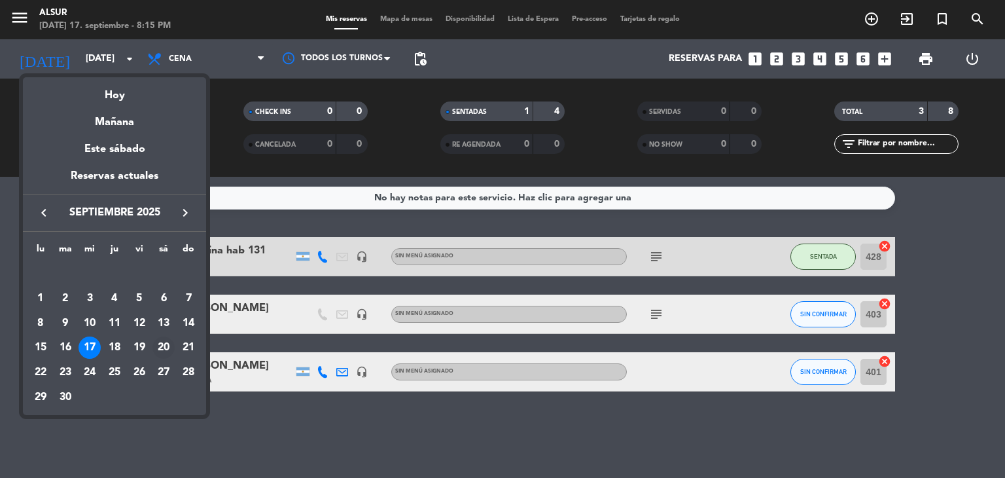
click at [162, 341] on div "20" at bounding box center [163, 347] width 22 height 22
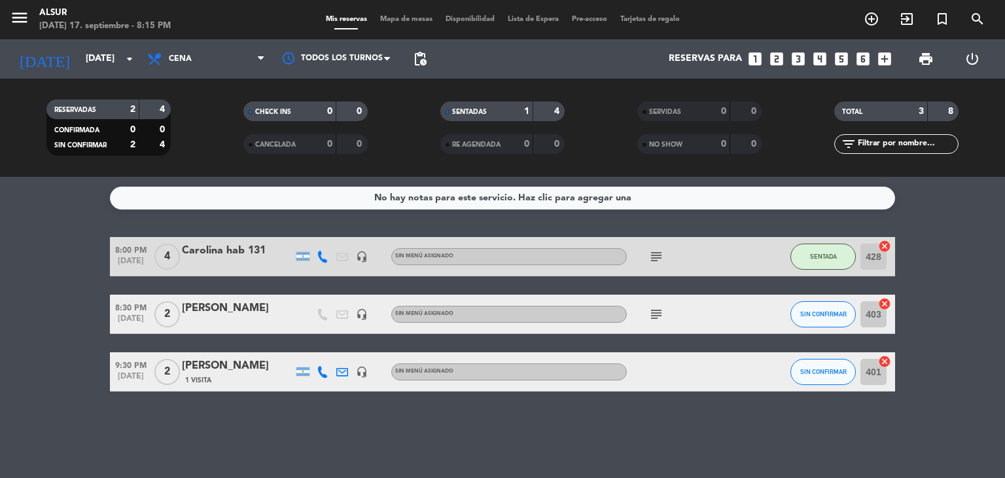
type input "[DATE]"
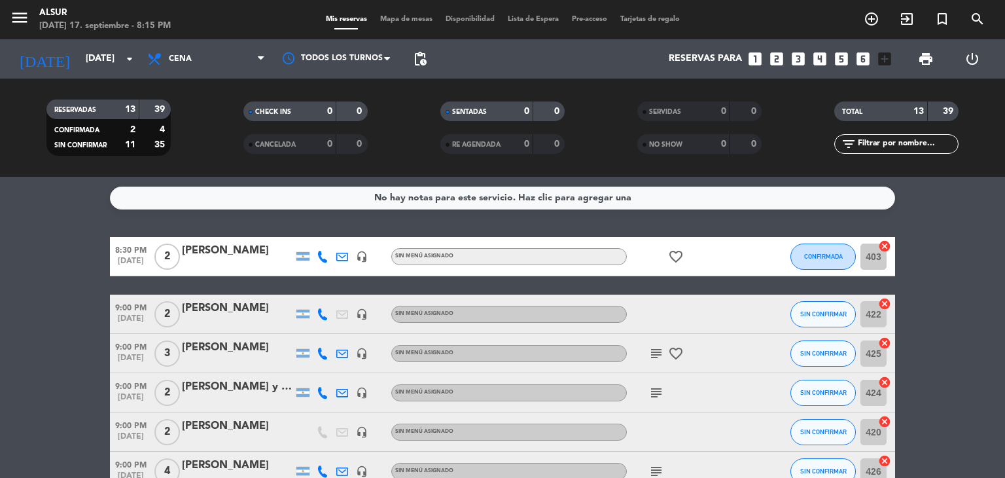
click at [781, 56] on icon "looks_two" at bounding box center [776, 58] width 17 height 17
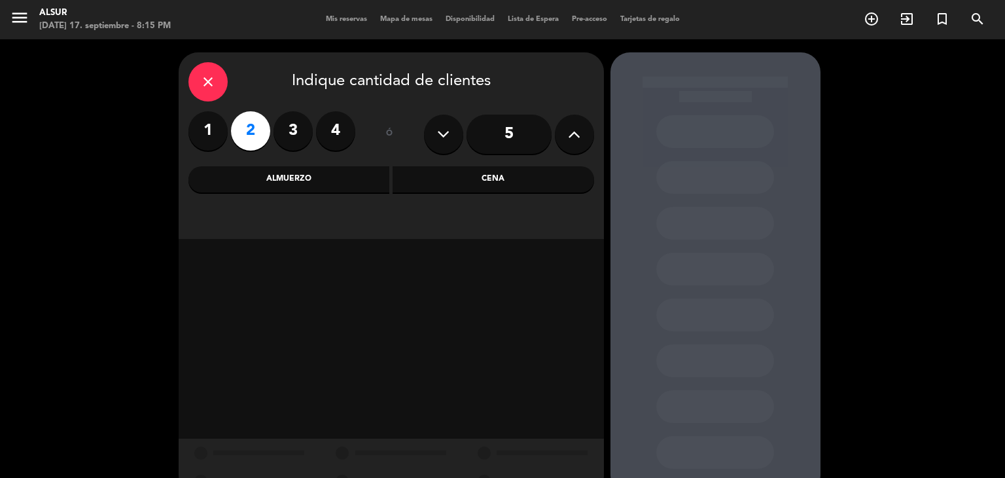
click at [447, 179] on div "Cena" at bounding box center [493, 179] width 201 height 26
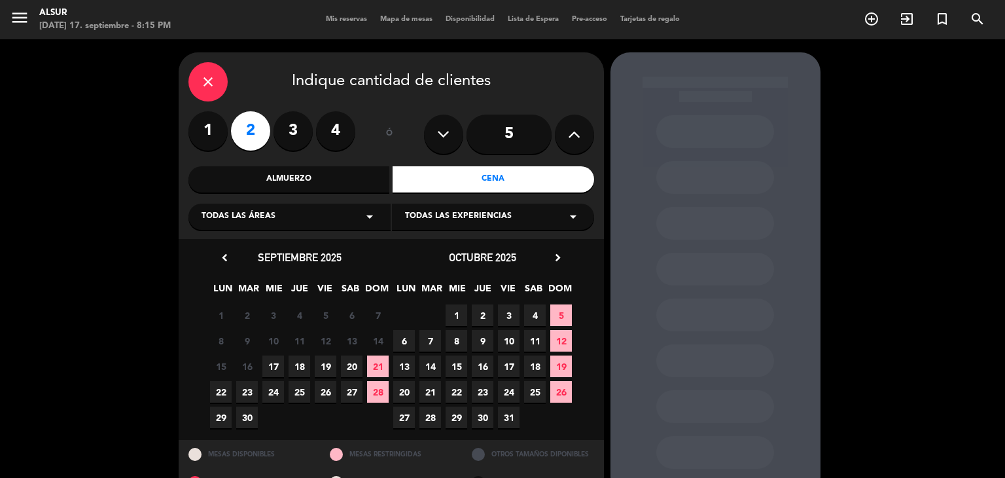
click at [357, 367] on span "20" at bounding box center [352, 366] width 22 height 22
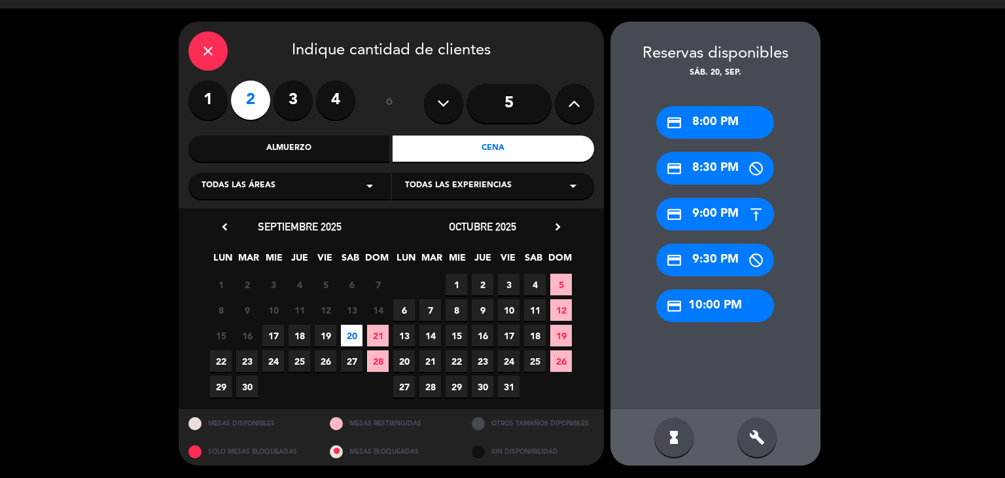
click at [689, 170] on div "credit_card 8:30 PM" at bounding box center [715, 168] width 118 height 33
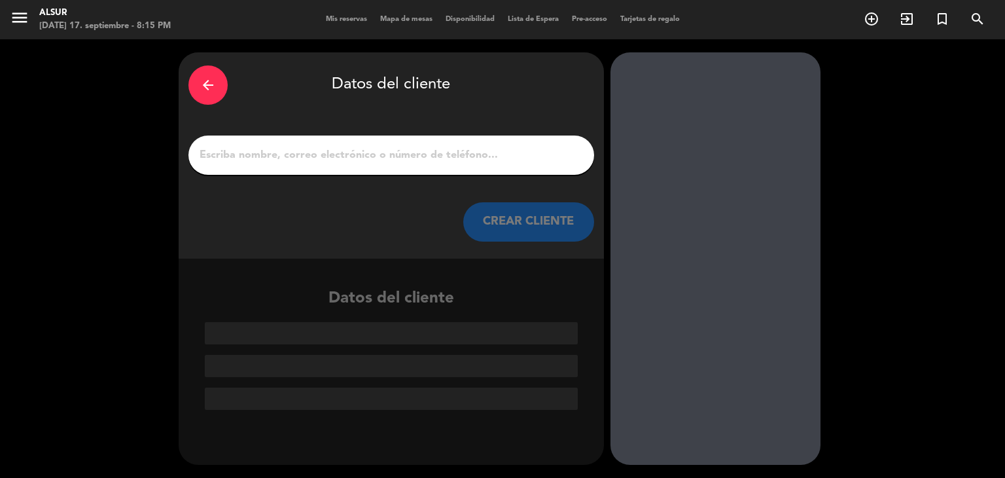
scroll to position [0, 0]
click at [387, 158] on input "1" at bounding box center [391, 155] width 386 height 18
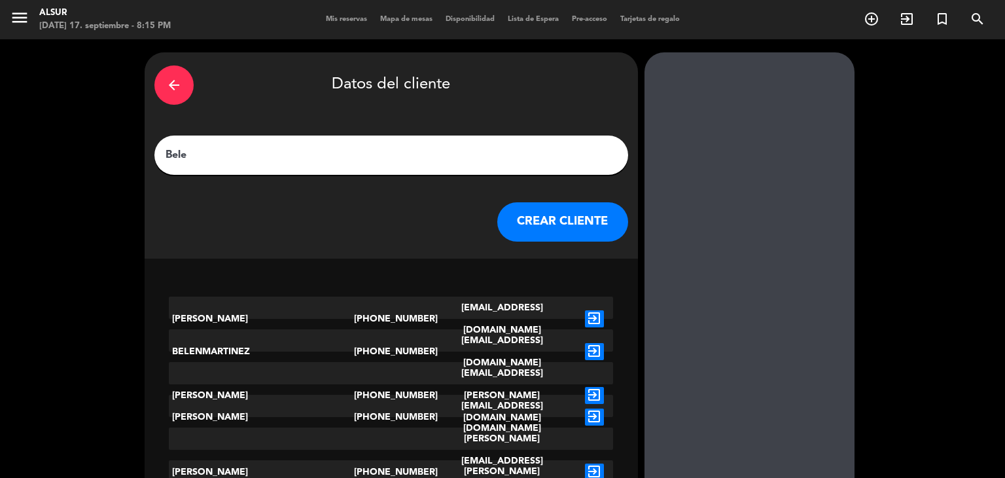
type input "Bele"
click at [585, 387] on icon "exit_to_app" at bounding box center [594, 395] width 19 height 17
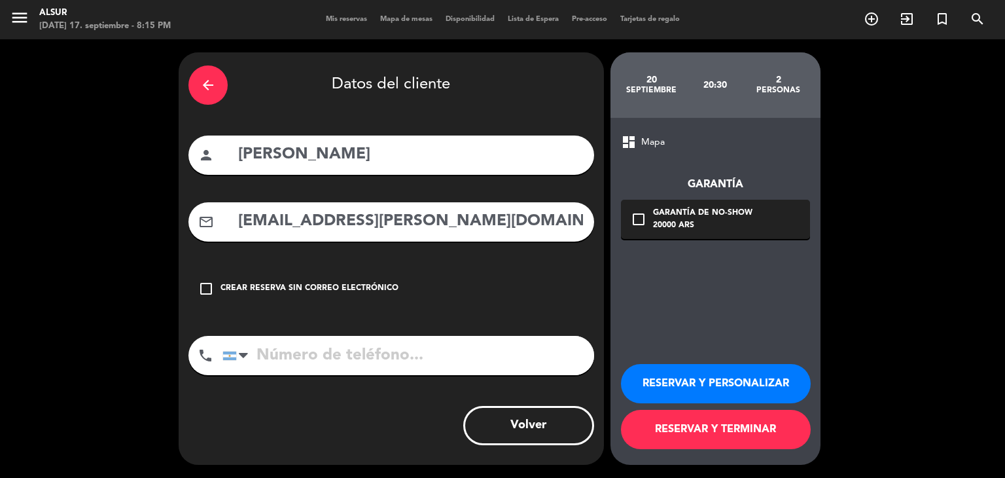
type input "[PHONE_NUMBER]"
click at [691, 426] on button "RESERVAR Y TERMINAR" at bounding box center [716, 429] width 190 height 39
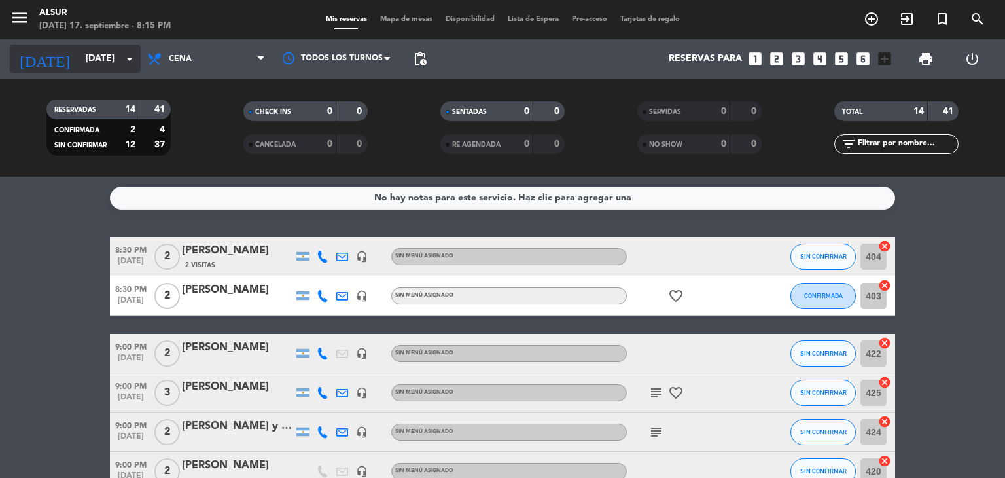
click at [105, 62] on input "[DATE]" at bounding box center [141, 59] width 124 height 24
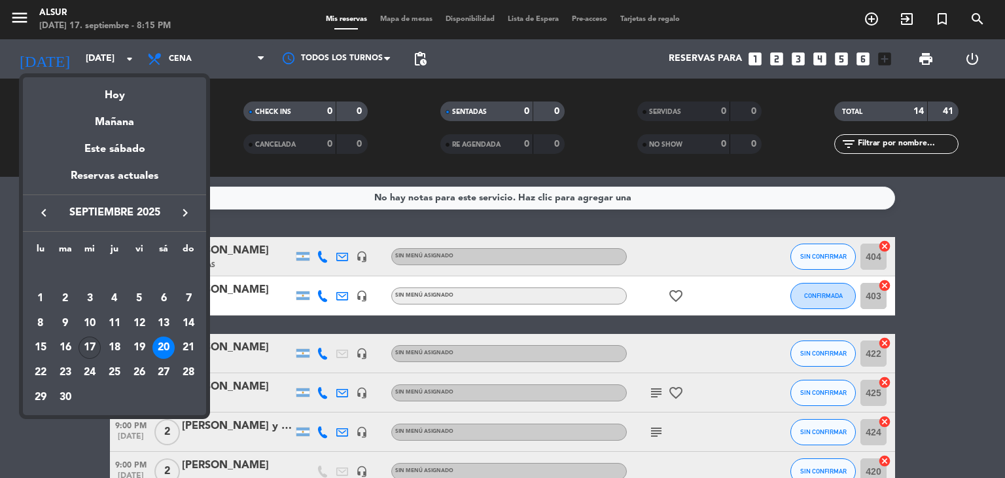
click at [91, 349] on div "17" at bounding box center [90, 347] width 22 height 22
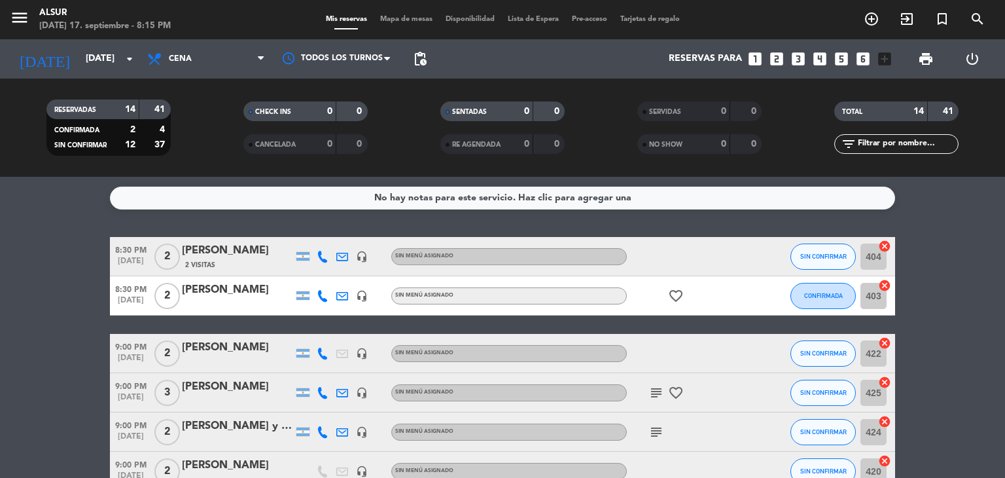
type input "[DATE]"
